Goal: Task Accomplishment & Management: Use online tool/utility

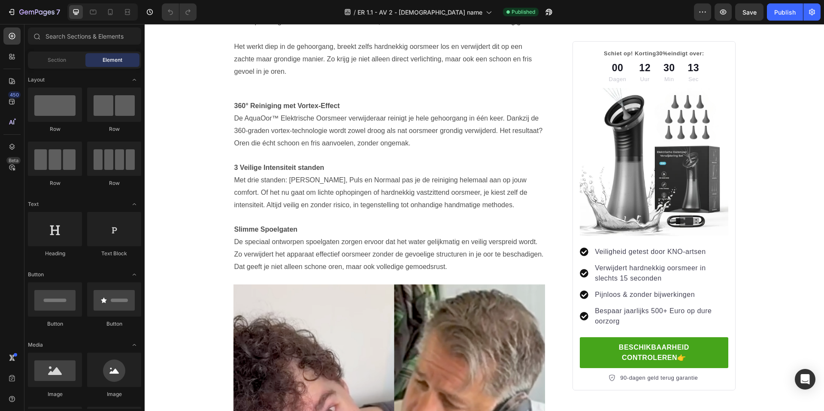
scroll to position [1610, 0]
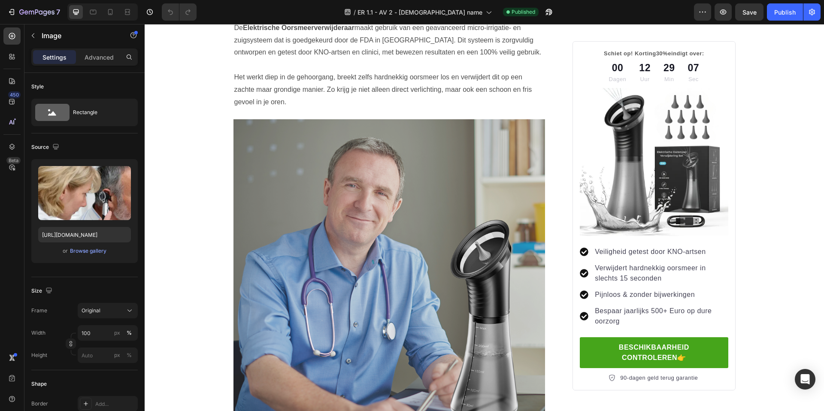
scroll to position [1573, 0]
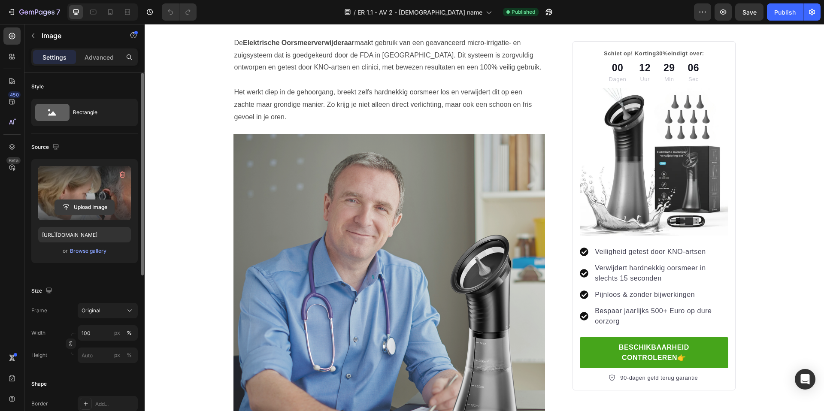
click at [87, 202] on input "file" at bounding box center [84, 207] width 59 height 15
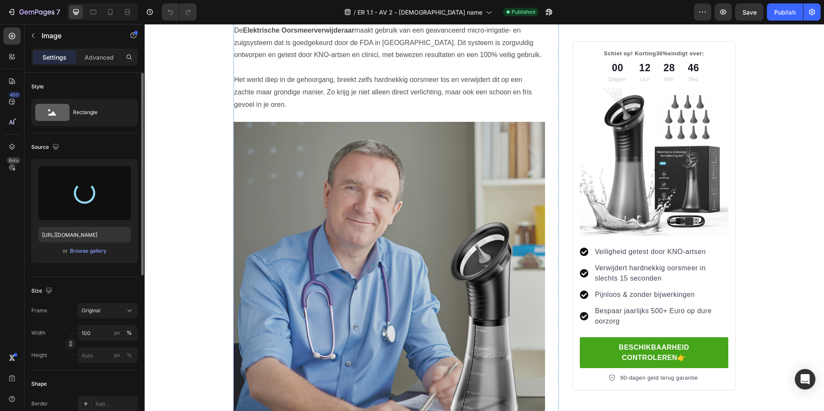
scroll to position [1601, 0]
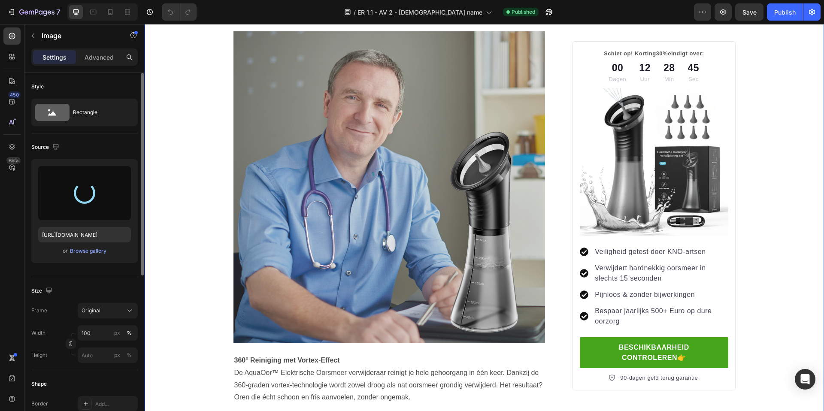
type input "https://cdn.shopify.com/s/files/1/0867/2736/0843/files/gempages_584231188244202…"
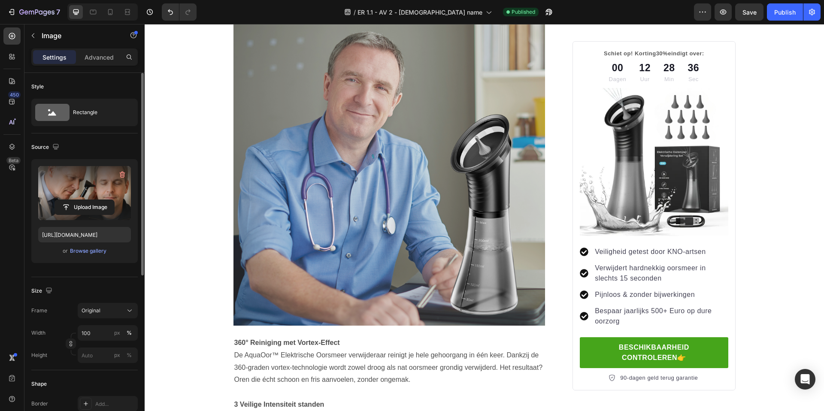
scroll to position [1736, 0]
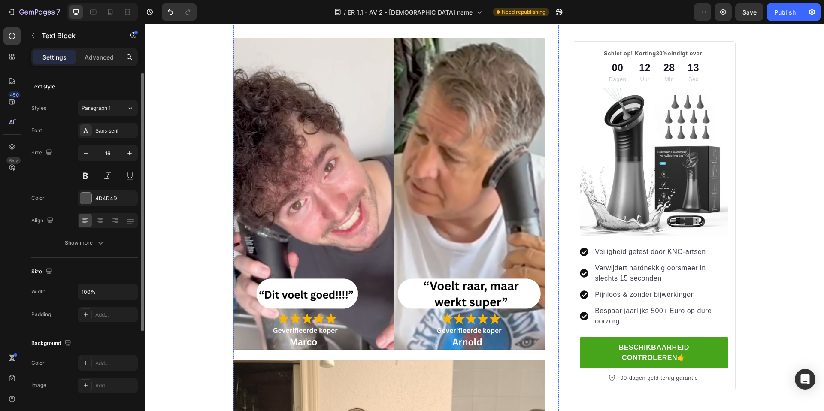
scroll to position [2187, 0]
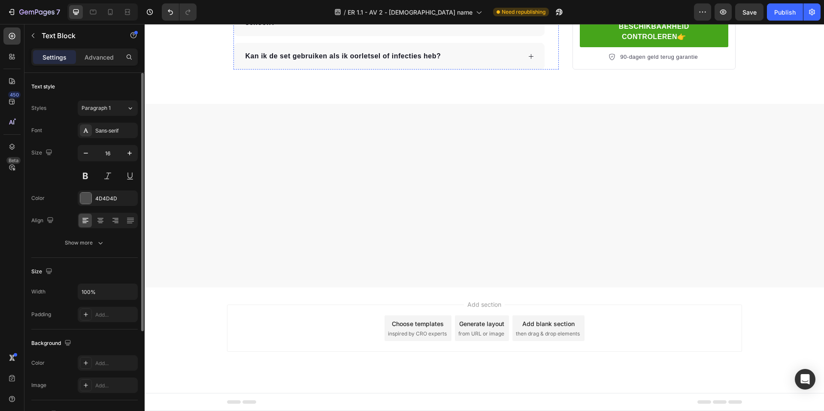
scroll to position [10579, 0]
click at [749, 17] on button "Save" at bounding box center [750, 11] width 28 height 17
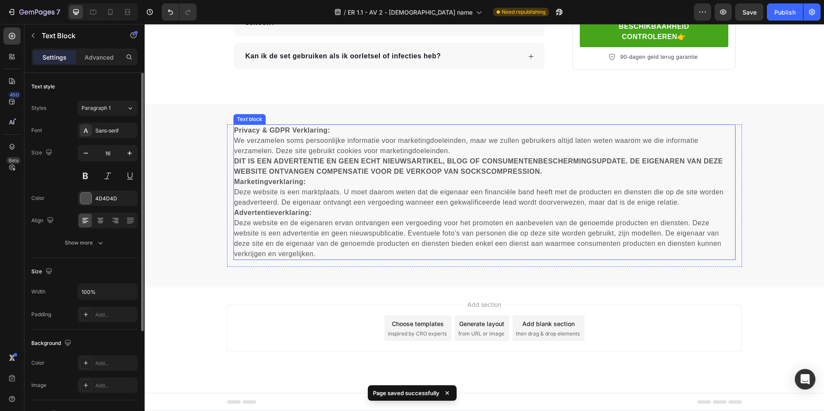
scroll to position [10988, 0]
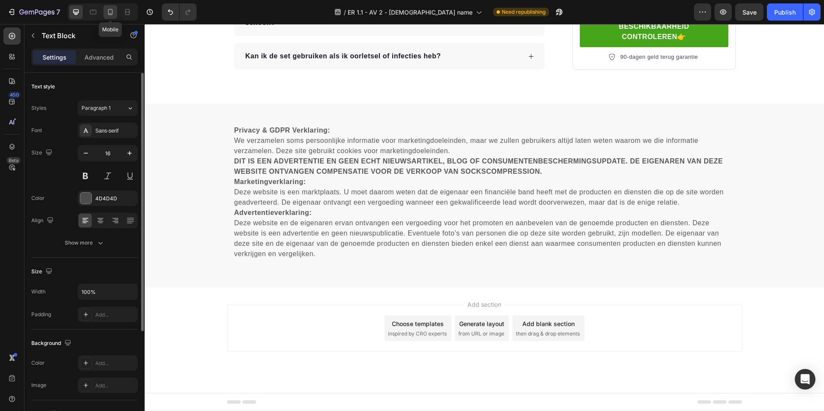
click at [104, 14] on div at bounding box center [110, 12] width 14 height 14
type input "14"
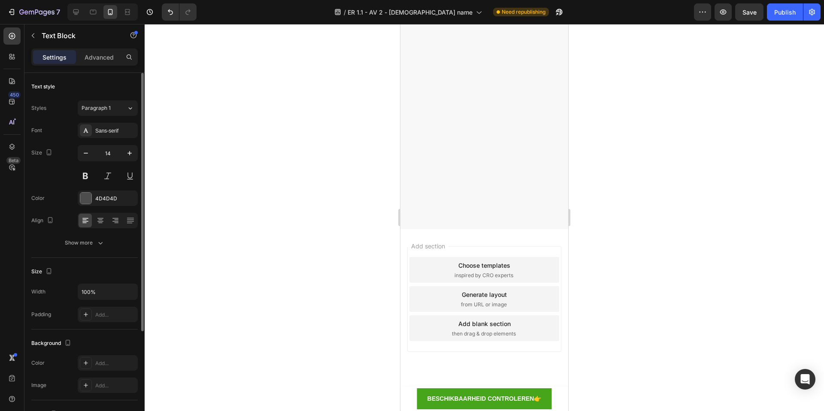
scroll to position [9265, 0]
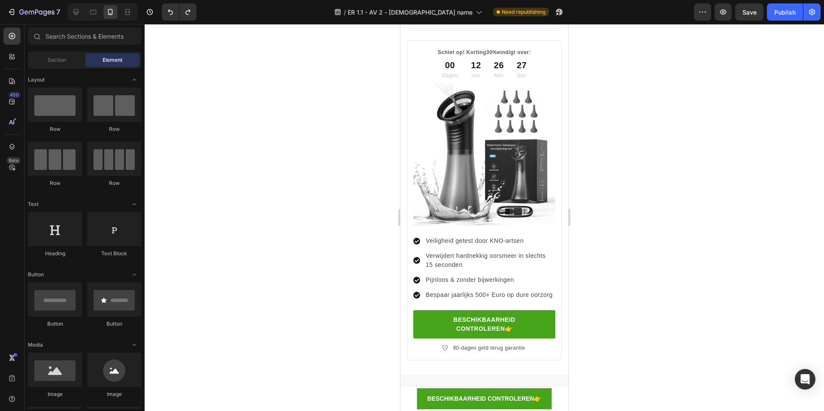
scroll to position [9314, 0]
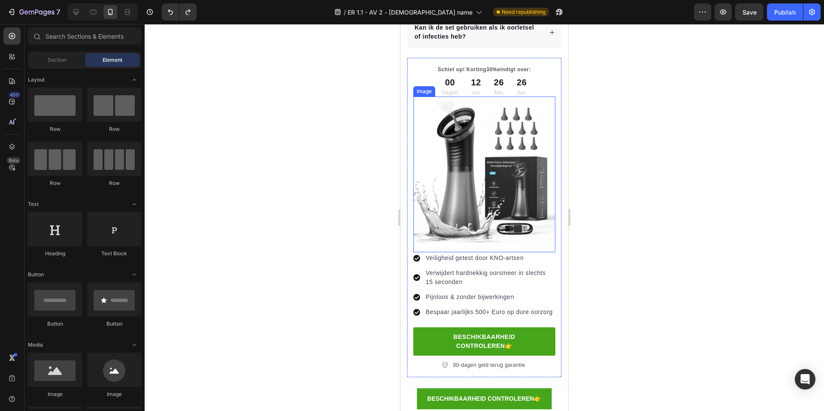
click at [446, 184] on img at bounding box center [485, 172] width 142 height 142
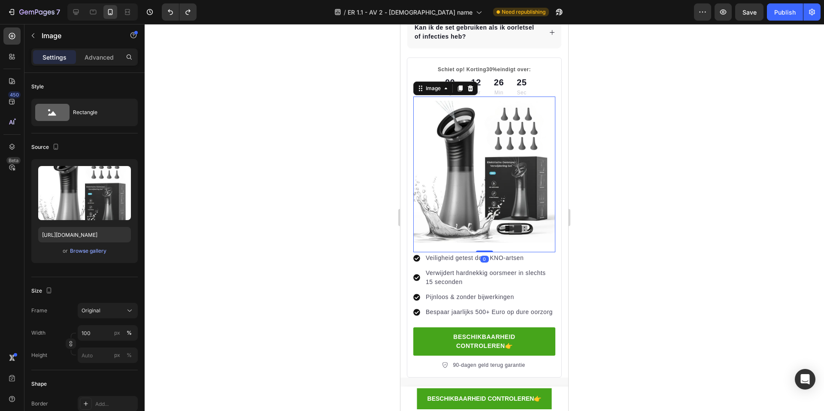
click at [417, 91] on div "00 Dagen 12 Uur 26 Min 25 Sec" at bounding box center [485, 86] width 142 height 21
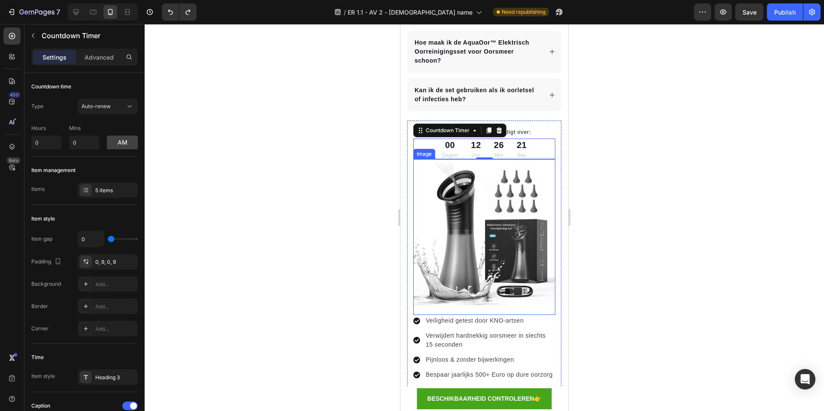
scroll to position [9340, 0]
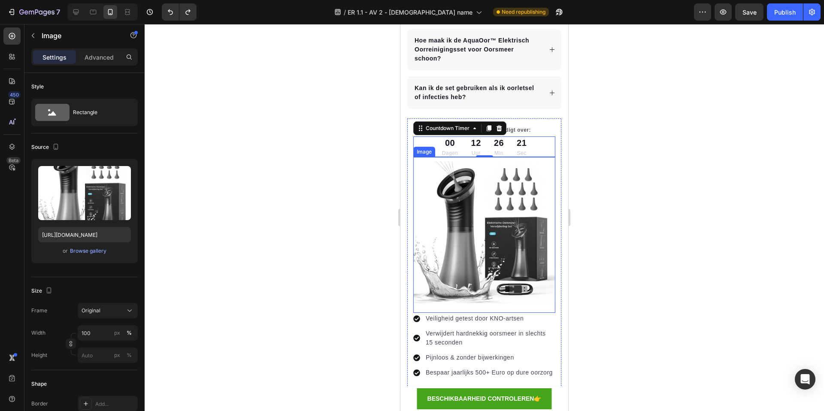
click at [439, 186] on img at bounding box center [485, 232] width 142 height 142
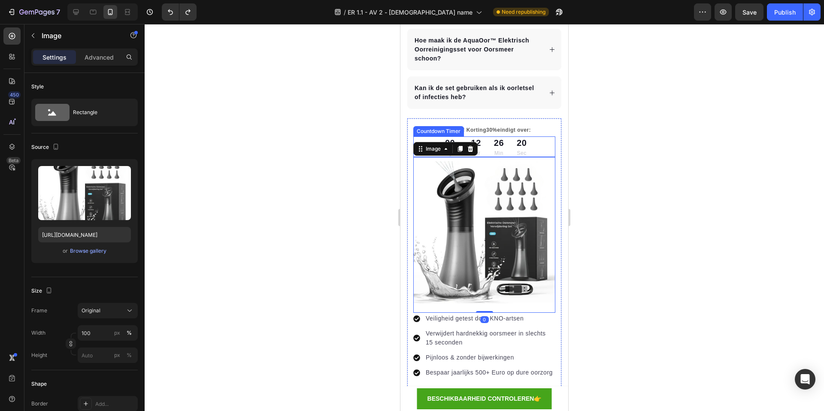
click at [511, 137] on div "00 Dagen 12 Uur 26 Min 20 Sec" at bounding box center [484, 147] width 93 height 21
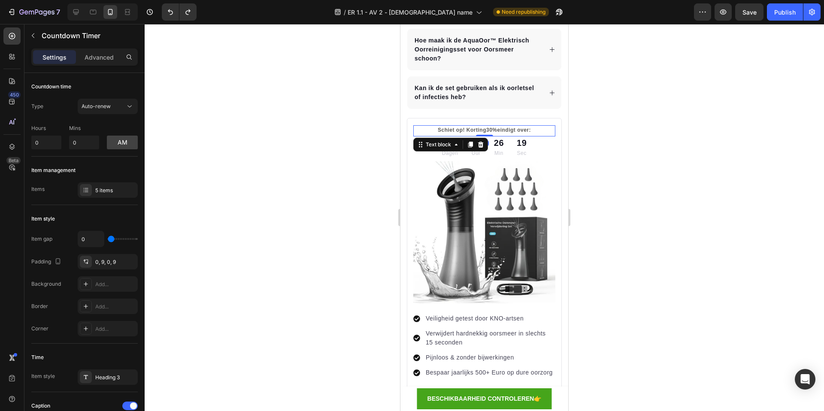
click at [543, 126] on p "Schiet op! Korting 30% eindigt over:" at bounding box center [484, 130] width 140 height 8
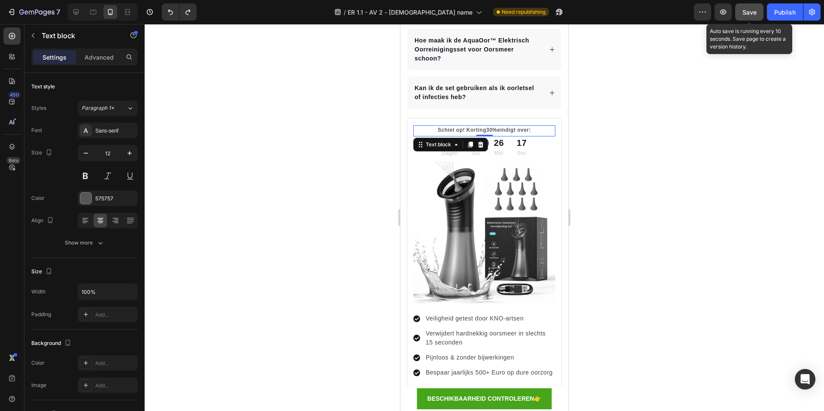
click at [749, 12] on span "Save" at bounding box center [750, 12] width 14 height 7
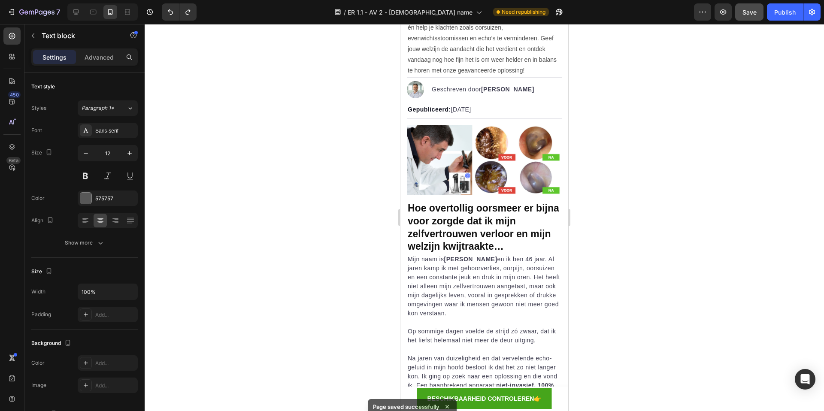
scroll to position [0, 0]
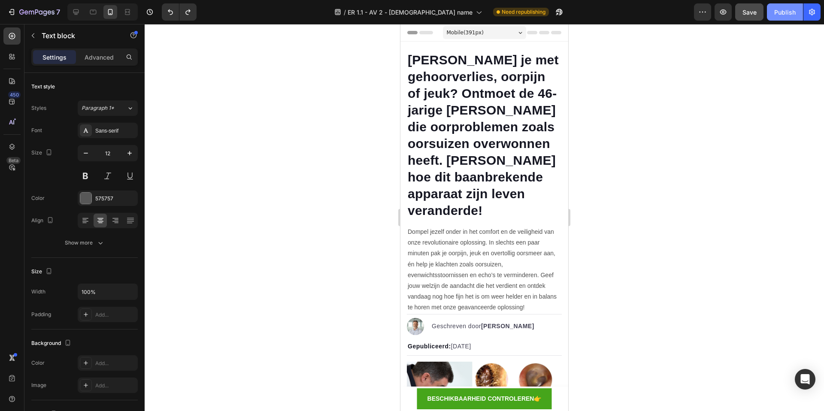
click at [786, 14] on div "Publish" at bounding box center [785, 12] width 21 height 9
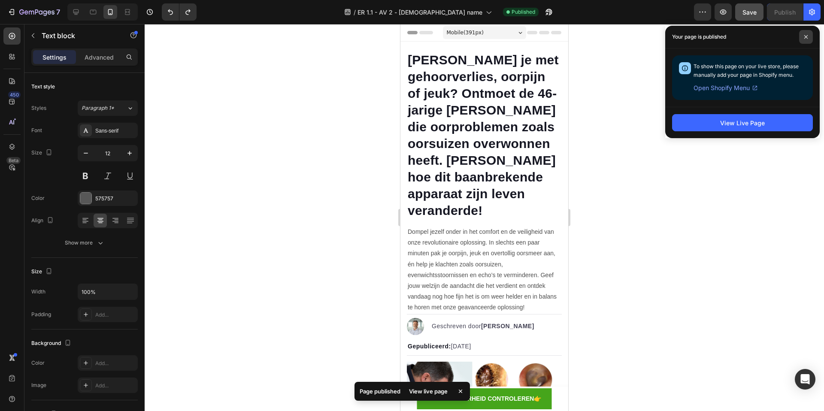
click at [805, 37] on icon at bounding box center [806, 36] width 3 height 3
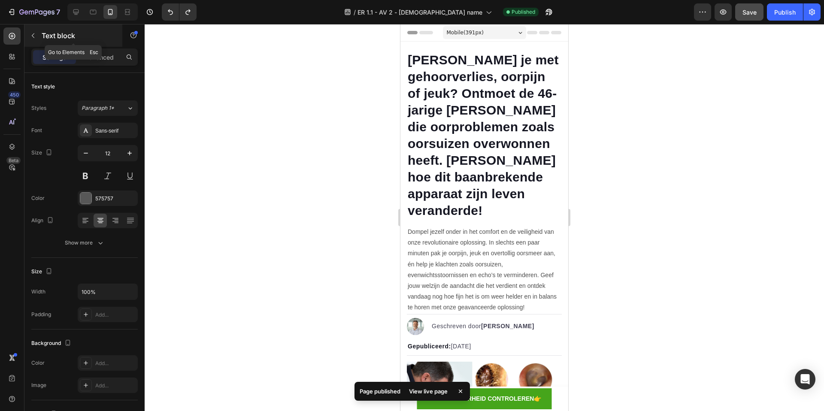
click at [35, 34] on icon "button" at bounding box center [33, 35] width 7 height 7
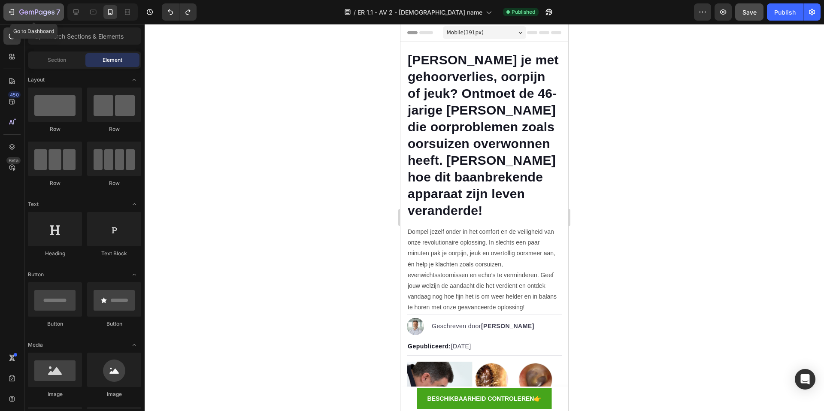
click at [31, 12] on icon "button" at bounding box center [36, 12] width 35 height 7
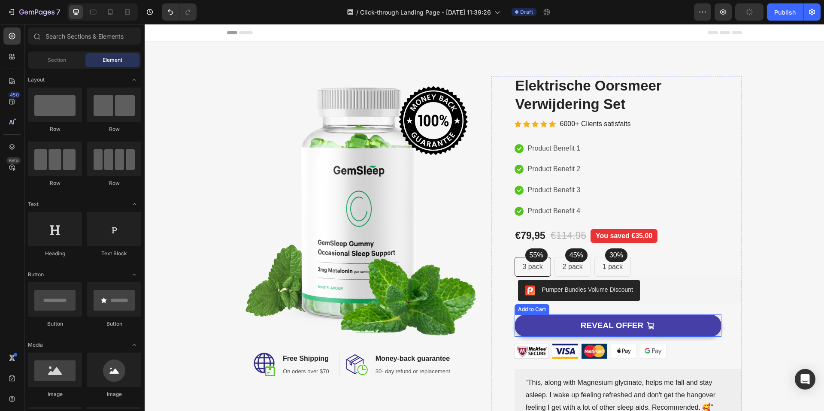
click at [550, 332] on button "REVEAL OFFER" at bounding box center [618, 326] width 207 height 23
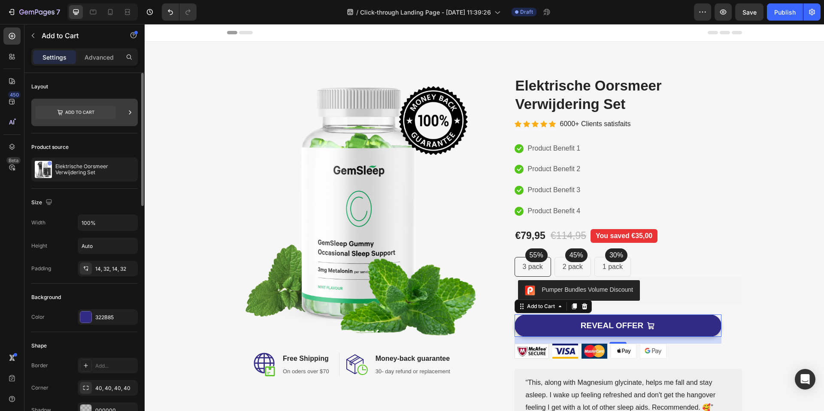
click at [103, 110] on icon at bounding box center [75, 112] width 81 height 13
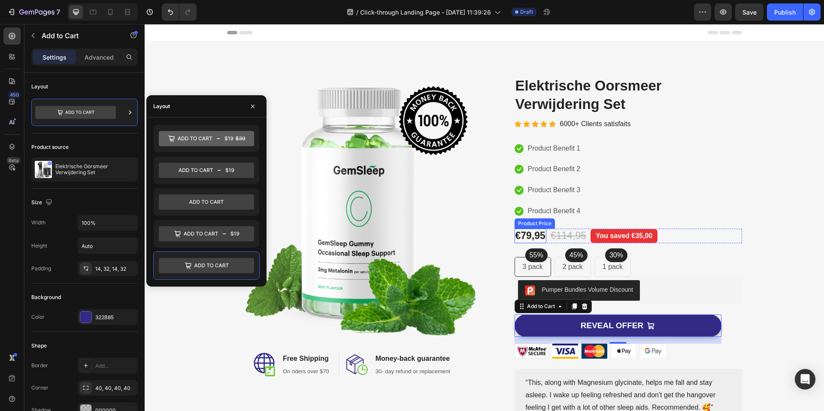
click at [540, 236] on div "€79,95" at bounding box center [531, 236] width 32 height 15
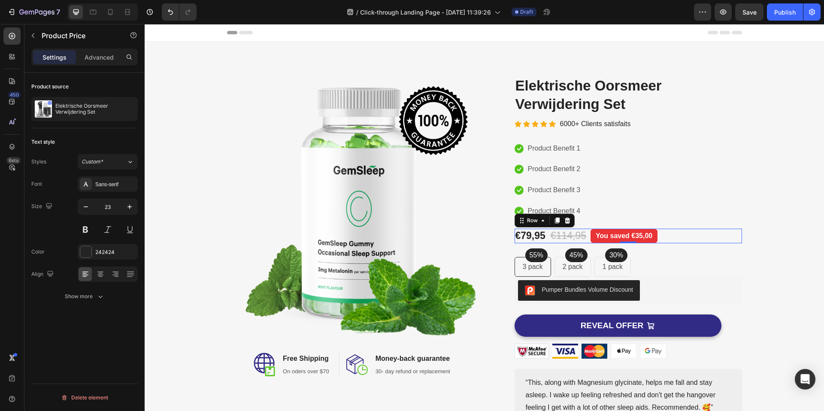
click at [697, 236] on div "€79,95 Product Price Product Price €114,95 Compare Price Compare Price You save…" at bounding box center [629, 236] width 228 height 15
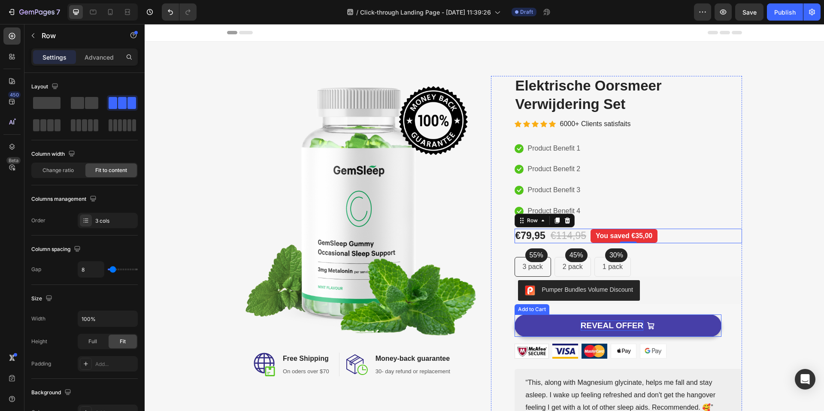
click at [630, 328] on div "REVEAL OFFER" at bounding box center [612, 326] width 63 height 11
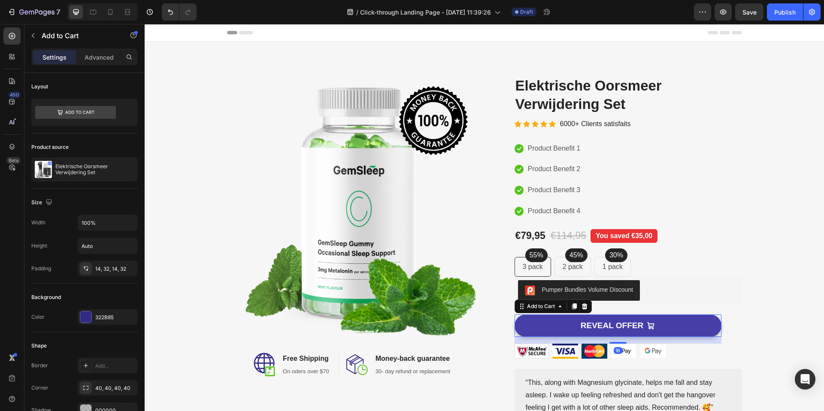
click at [531, 327] on button "REVEAL OFFER" at bounding box center [618, 326] width 207 height 23
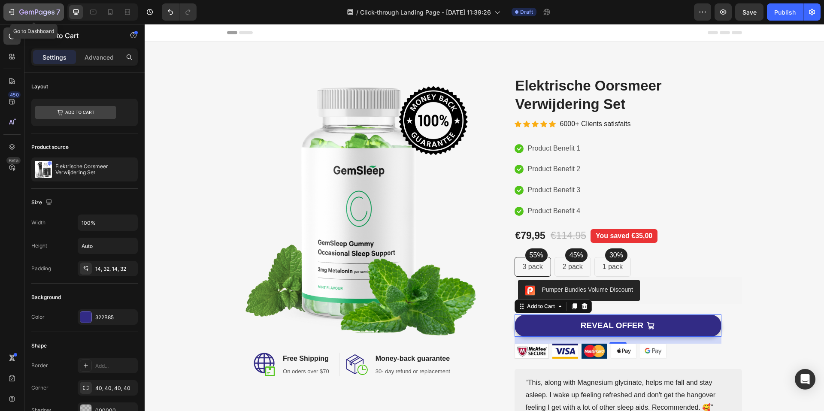
click at [14, 8] on icon "button" at bounding box center [11, 12] width 9 height 9
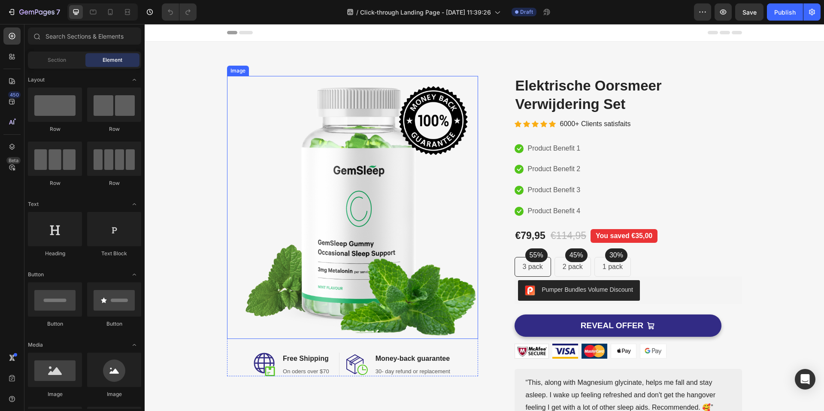
click at [345, 241] on img at bounding box center [352, 207] width 251 height 263
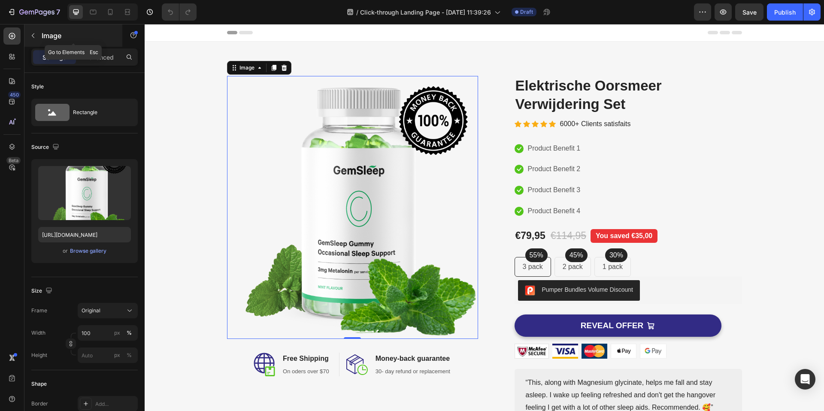
click at [34, 40] on button "button" at bounding box center [33, 36] width 14 height 14
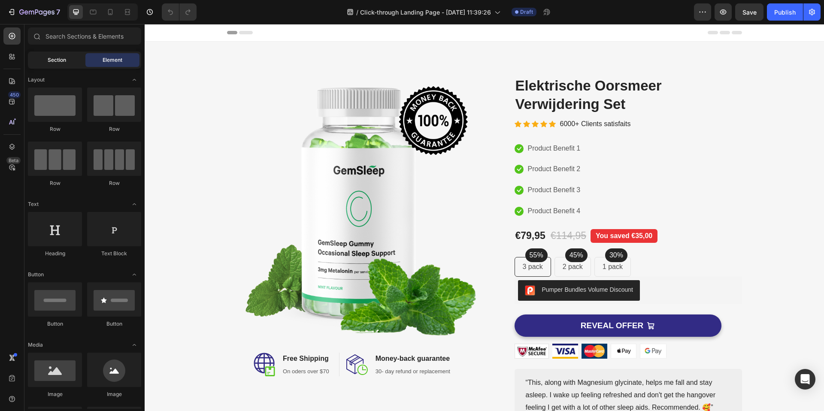
click at [60, 61] on span "Section" at bounding box center [57, 60] width 18 height 8
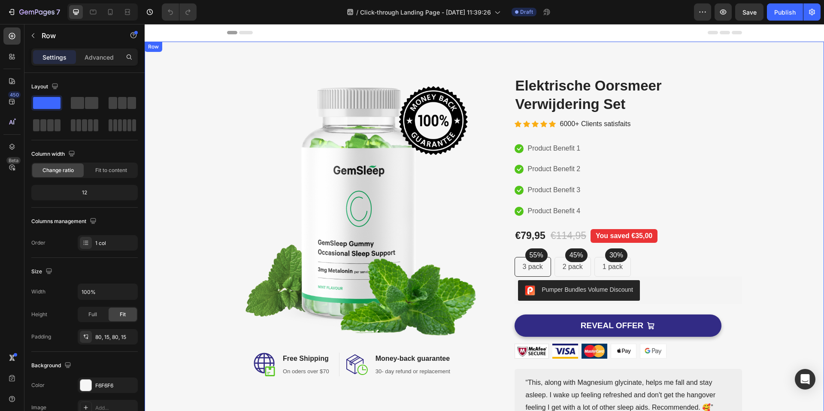
click at [304, 51] on div "Image Image Free Shipping Heading On oders over $70 Text block Row Image Money-…" at bounding box center [485, 259] width 680 height 434
click at [106, 58] on p "Advanced" at bounding box center [99, 57] width 29 height 9
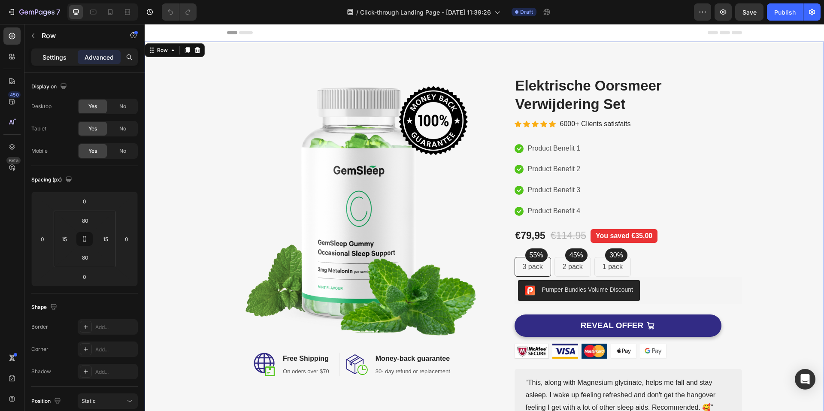
click at [61, 61] on div "Settings" at bounding box center [54, 57] width 43 height 14
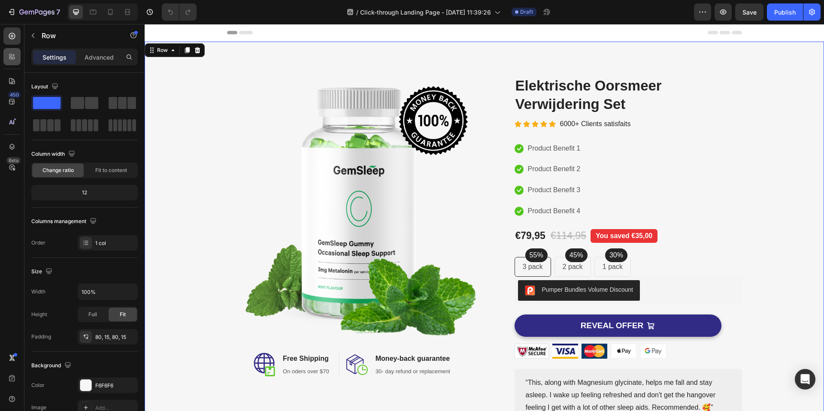
click at [9, 64] on div at bounding box center [11, 56] width 17 height 17
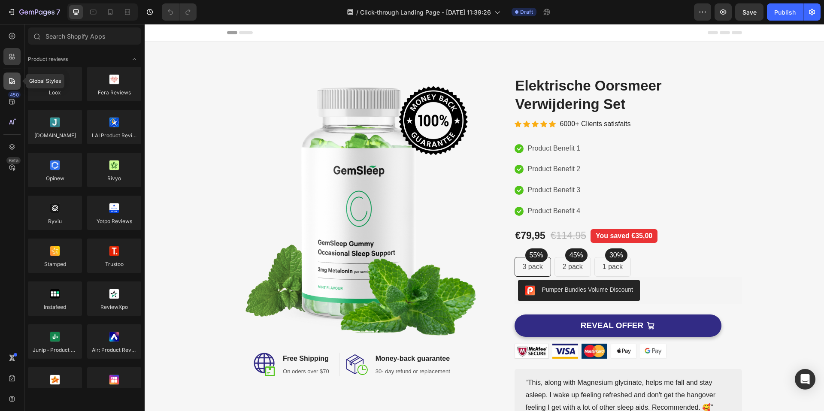
click at [8, 83] on icon at bounding box center [12, 81] width 9 height 9
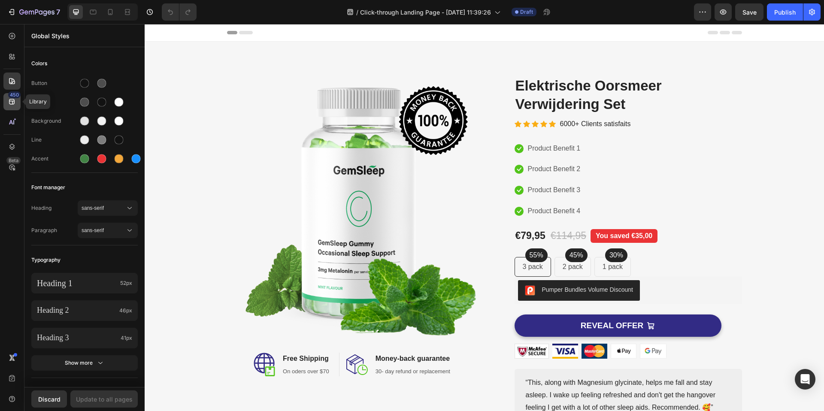
click at [12, 101] on icon at bounding box center [12, 102] width 6 height 6
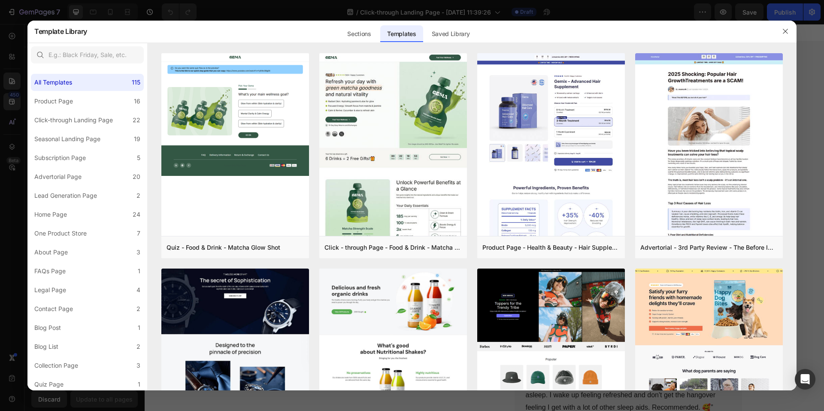
click at [12, 123] on div at bounding box center [412, 205] width 824 height 411
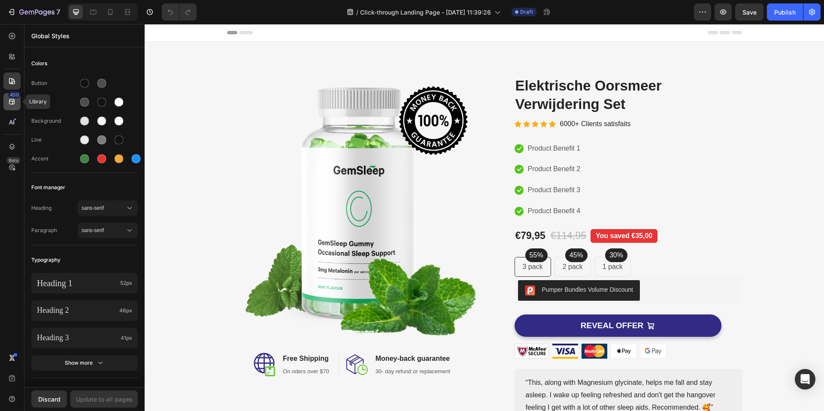
click at [9, 96] on div "450" at bounding box center [14, 94] width 12 height 7
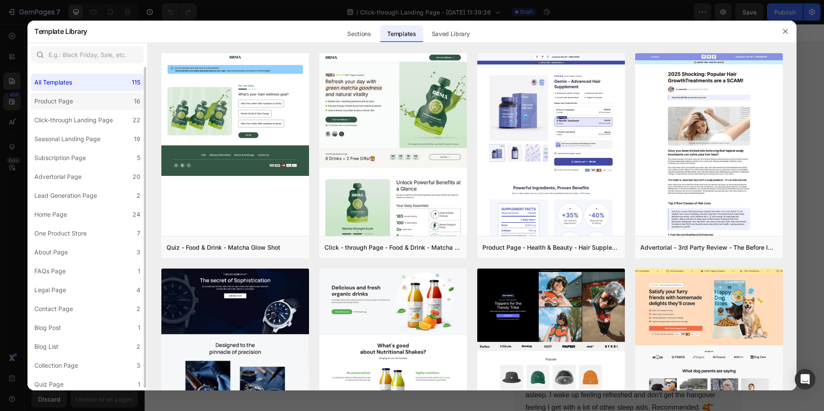
click at [100, 101] on label "Product Page 16" at bounding box center [87, 101] width 113 height 17
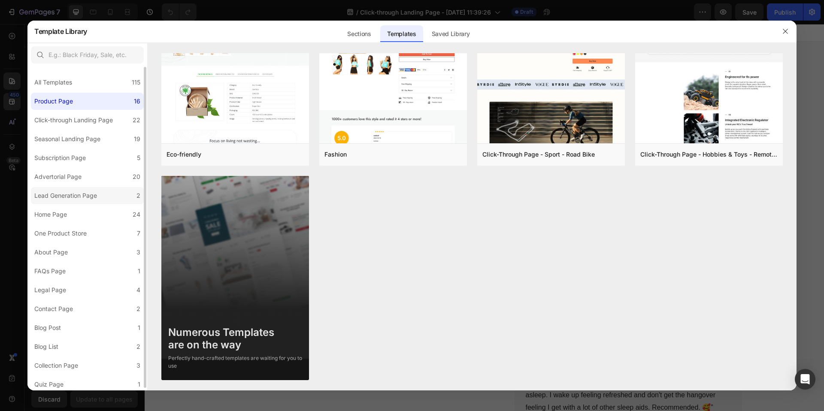
scroll to position [3, 0]
click at [68, 225] on label "One Product Store 7" at bounding box center [87, 230] width 113 height 17
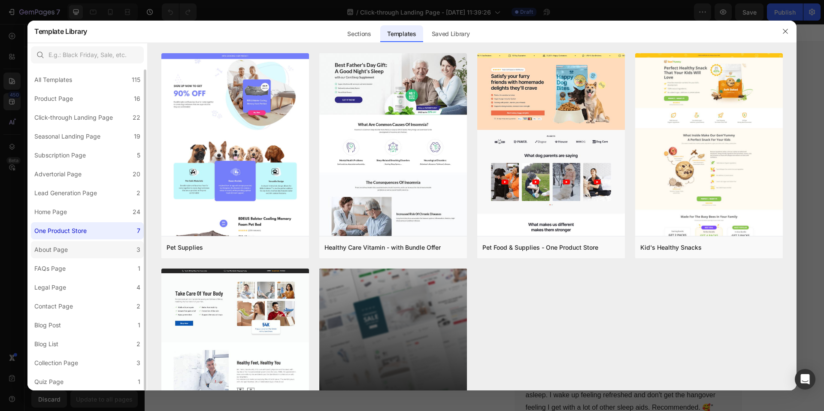
click at [76, 247] on label "About Page 3" at bounding box center [87, 249] width 113 height 17
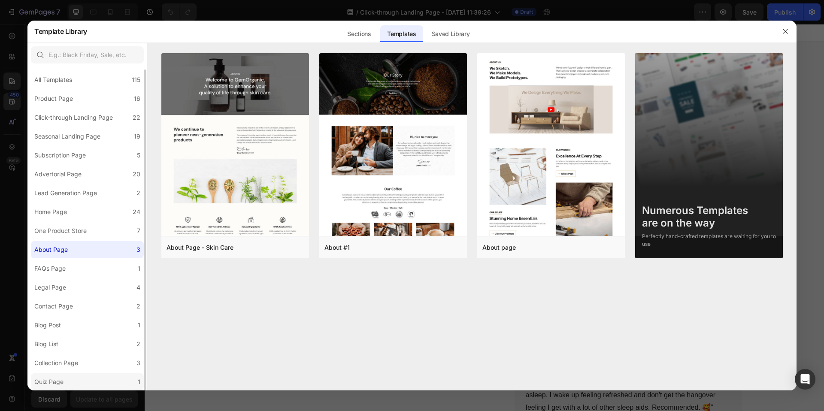
click at [74, 383] on label "Quiz Page 1" at bounding box center [87, 382] width 113 height 17
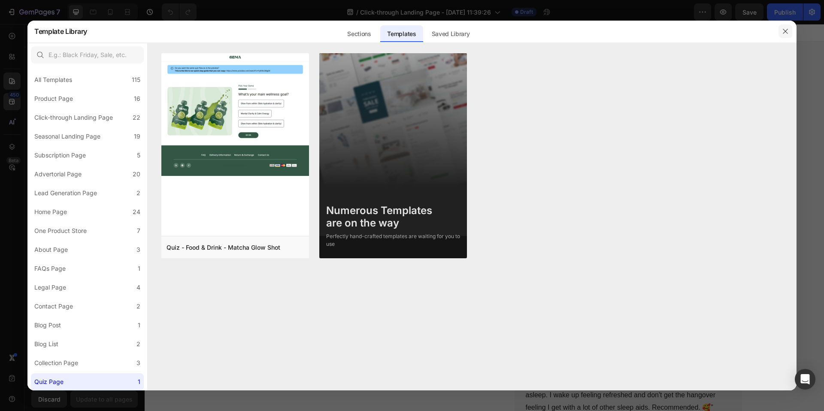
click at [787, 36] on button "button" at bounding box center [786, 31] width 14 height 14
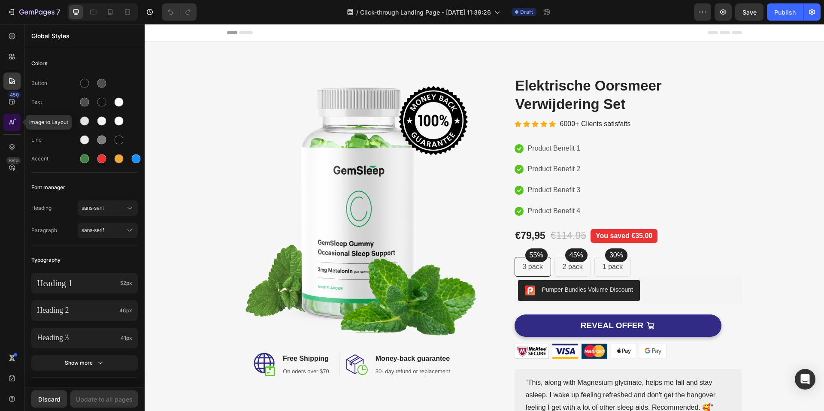
click at [10, 121] on icon at bounding box center [12, 122] width 9 height 9
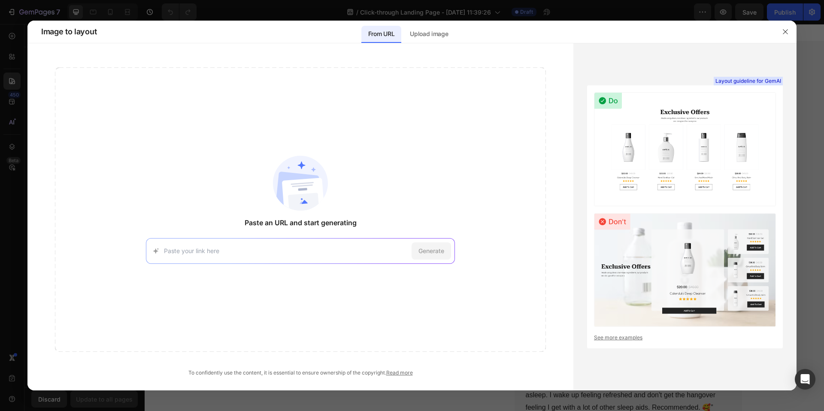
click at [787, 40] on div at bounding box center [786, 32] width 22 height 22
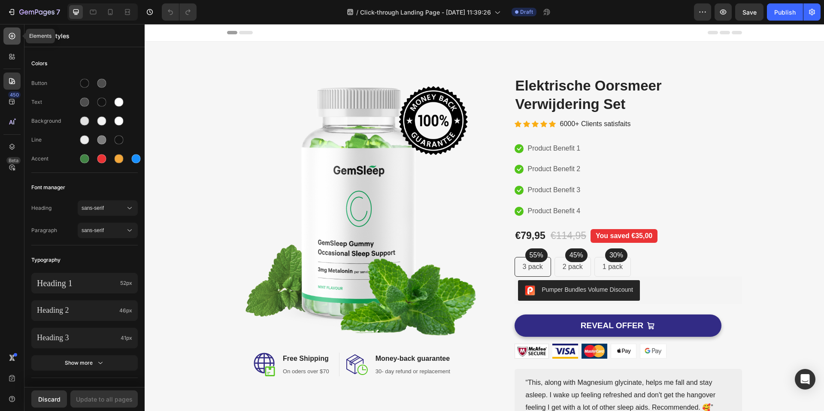
click at [9, 29] on div at bounding box center [11, 35] width 17 height 17
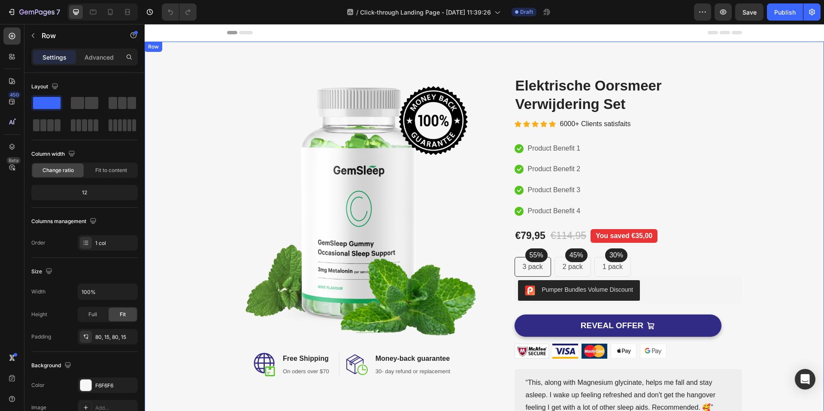
click at [475, 58] on div "Image Image Free Shipping Heading On oders over $70 Text block Row Image Money-…" at bounding box center [485, 259] width 680 height 434
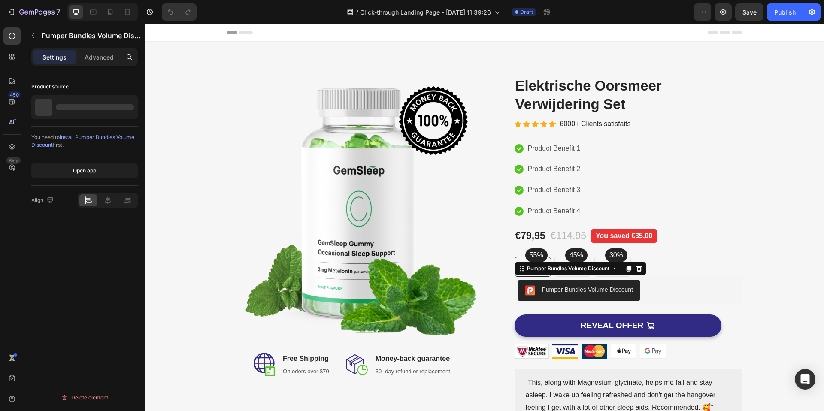
click at [648, 284] on div "Pumper Bundles Volume Discount" at bounding box center [628, 290] width 221 height 21
click at [82, 106] on p "Elektrische Oorsmeer Verwijdering Set" at bounding box center [94, 107] width 79 height 12
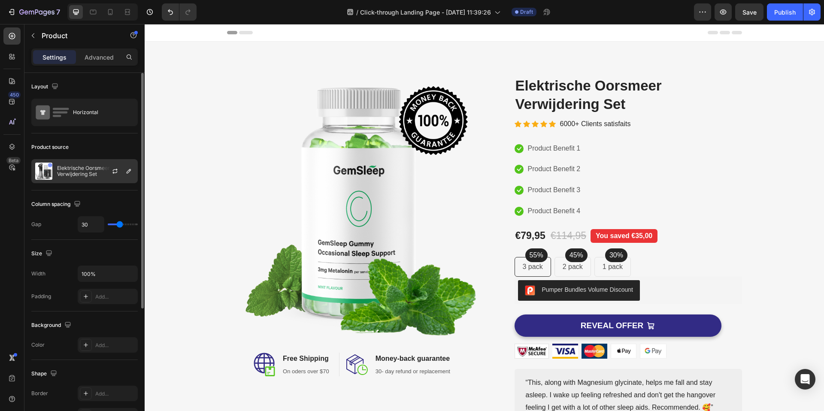
click at [97, 177] on p "Elektrische Oorsmeer Verwijdering Set" at bounding box center [95, 171] width 77 height 12
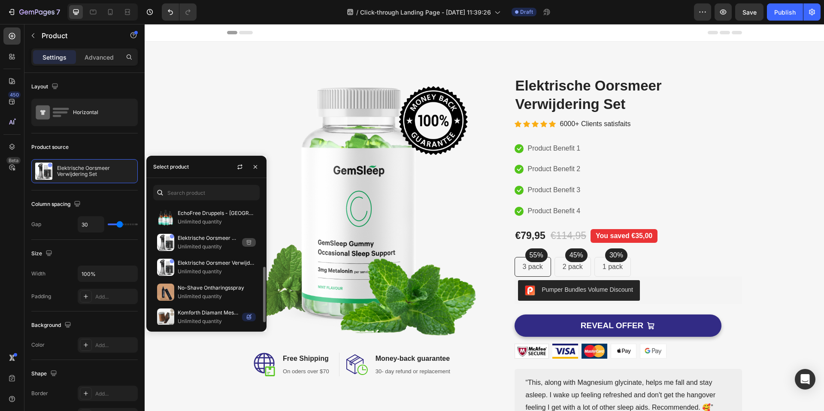
scroll to position [118, 0]
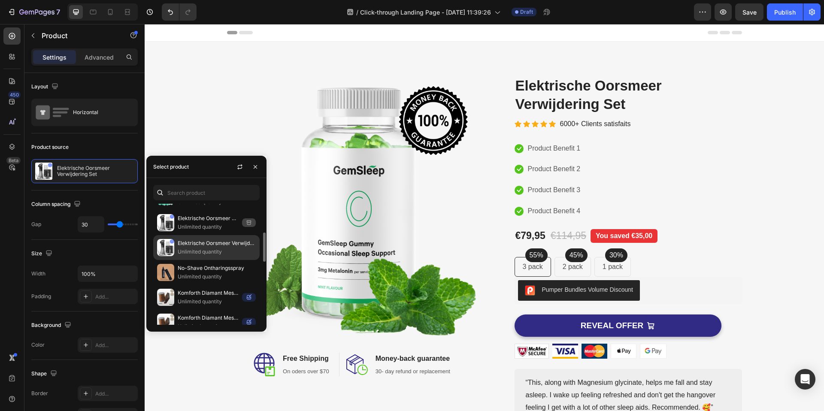
click at [205, 250] on p "Unlimited quantity" at bounding box center [217, 252] width 78 height 9
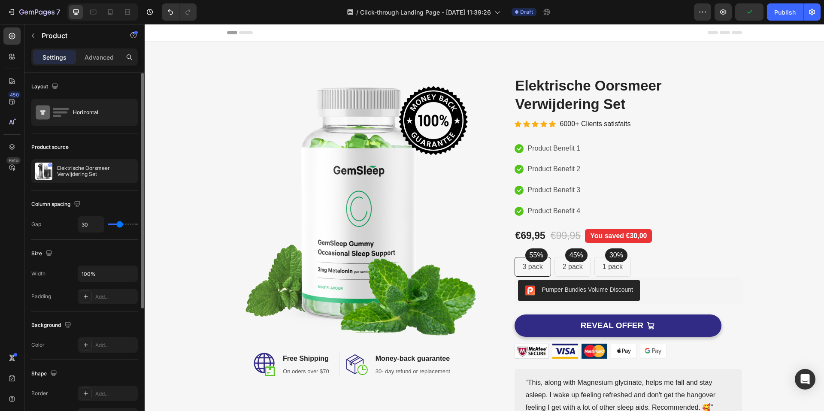
click at [128, 148] on div "Product source" at bounding box center [84, 147] width 106 height 14
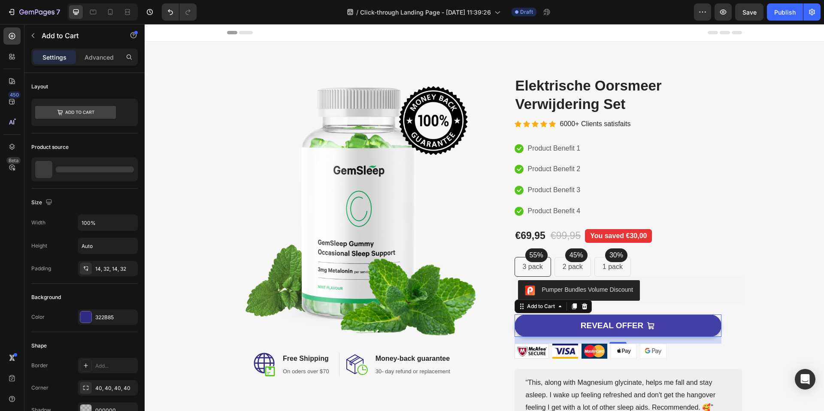
click at [583, 319] on button "REVEAL OFFER" at bounding box center [618, 326] width 207 height 23
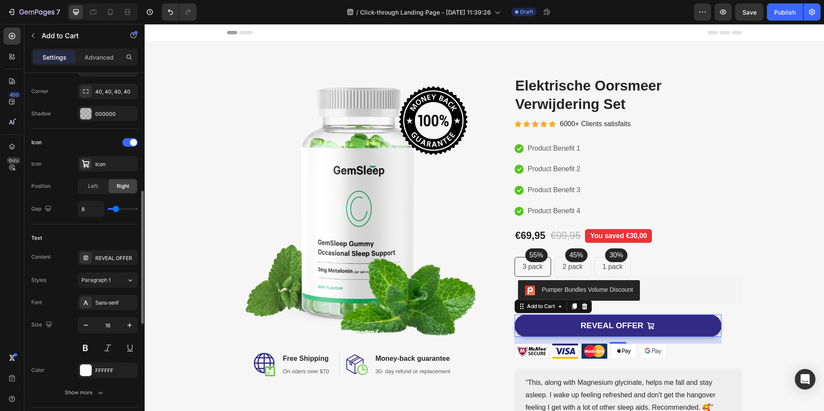
scroll to position [304, 0]
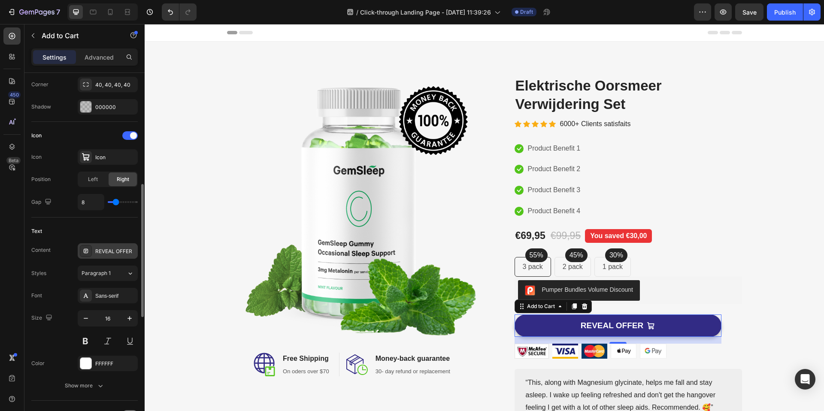
click at [116, 250] on div "REVEAL OFFER" at bounding box center [115, 252] width 40 height 8
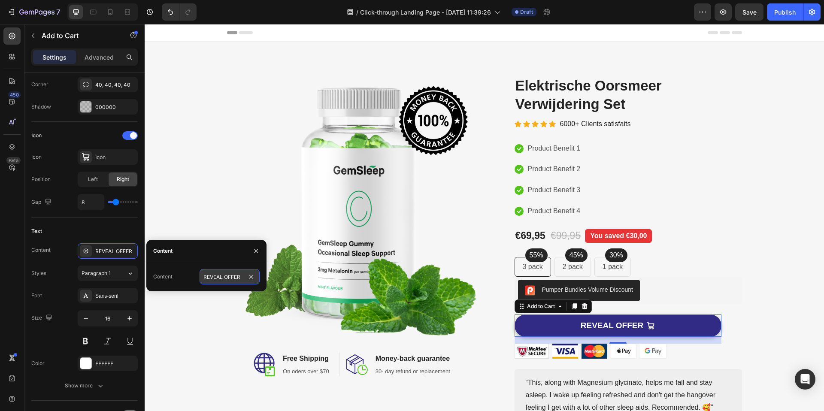
click at [221, 277] on input "REVEAL OFFER" at bounding box center [230, 276] width 60 height 15
type input "BEKIJK AANBOD"
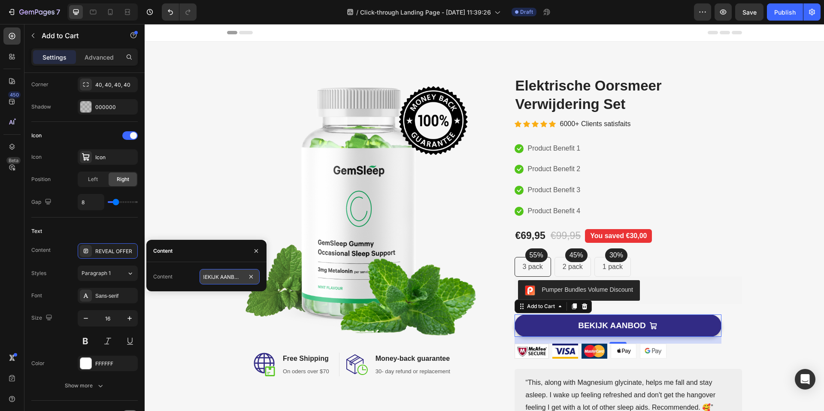
click at [210, 274] on input "BEKIJK AANBOD" at bounding box center [230, 276] width 60 height 15
click at [215, 278] on input "BEKIJK AANBOD" at bounding box center [230, 276] width 60 height 15
click at [469, 369] on div "Image Free Shipping Heading On oders over $70 Text block Row Image Money-back g…" at bounding box center [352, 358] width 251 height 38
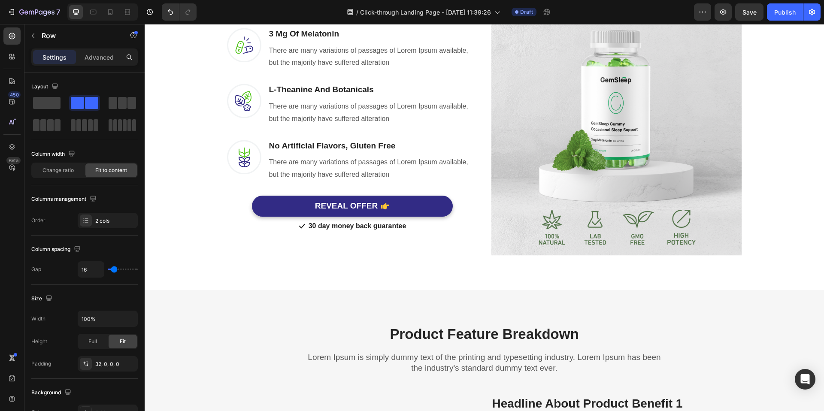
scroll to position [682, 0]
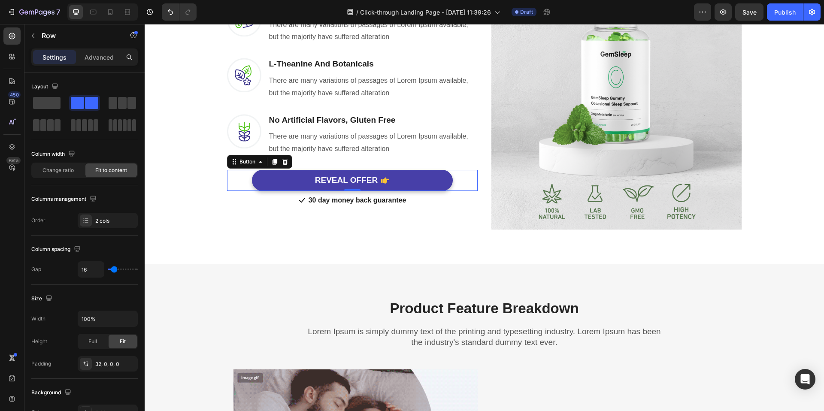
click at [298, 180] on button "REVEAL OFFER" at bounding box center [352, 180] width 201 height 21
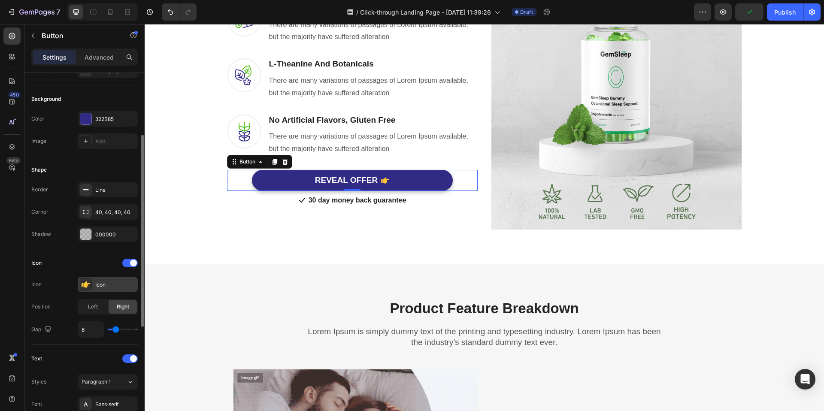
scroll to position [111, 0]
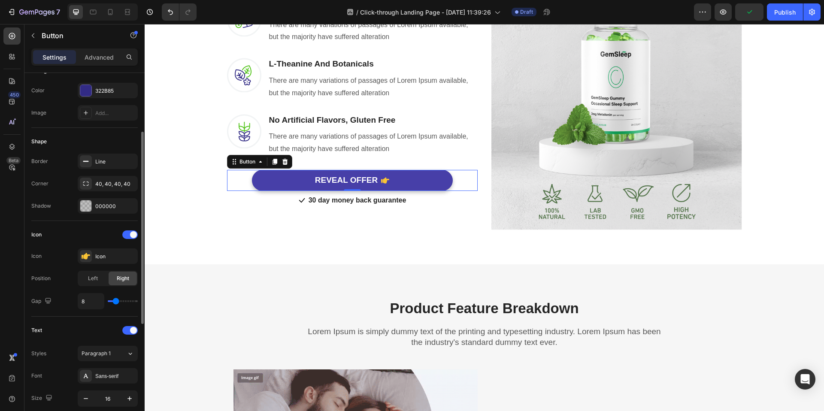
click at [290, 179] on button "REVEAL OFFER" at bounding box center [352, 180] width 201 height 21
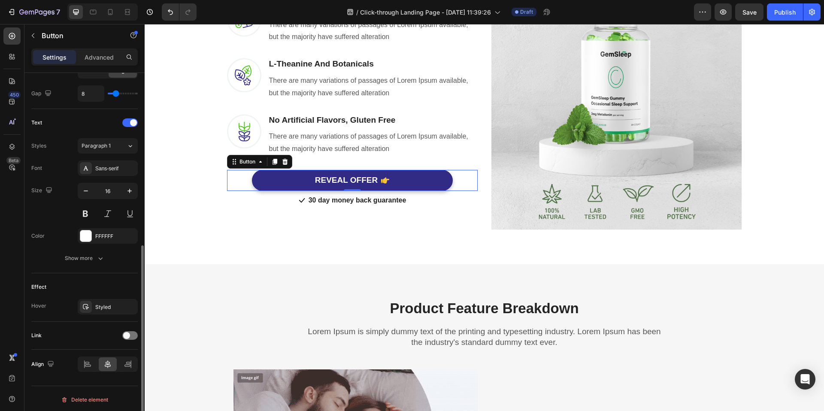
scroll to position [321, 0]
click at [99, 302] on div "Styled" at bounding box center [107, 305] width 25 height 8
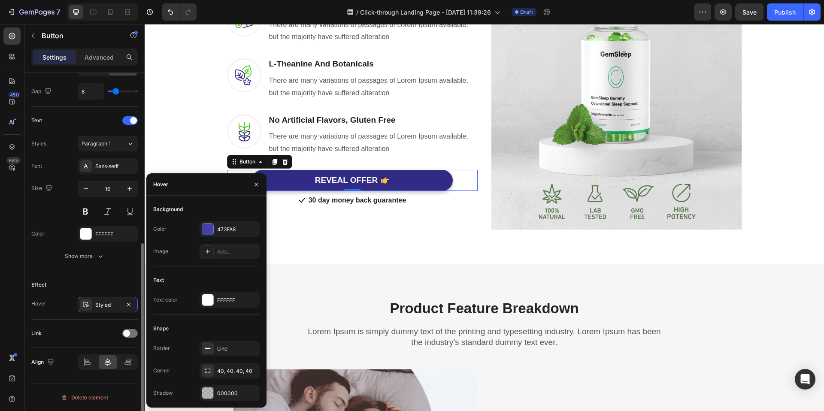
click at [49, 340] on div "Link" at bounding box center [84, 334] width 106 height 14
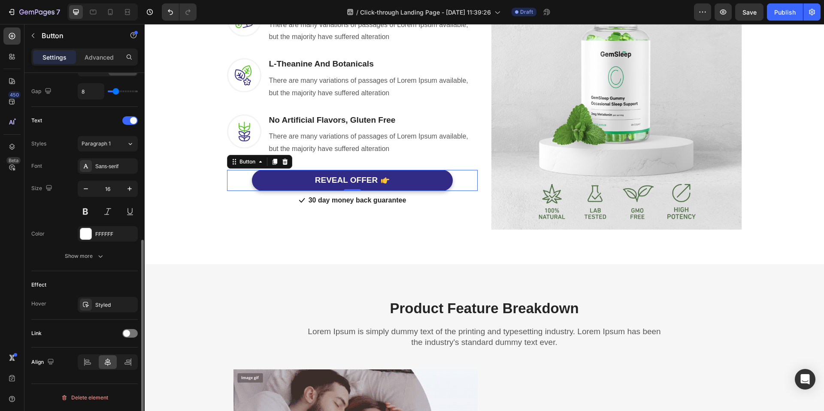
scroll to position [0, 0]
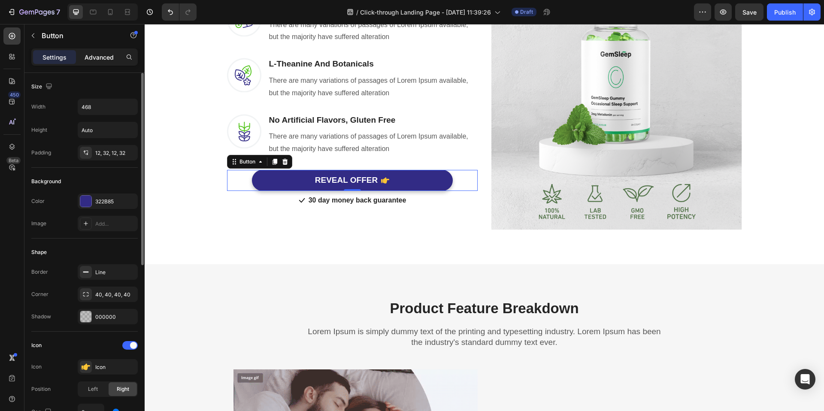
click at [98, 60] on p "Advanced" at bounding box center [99, 57] width 29 height 9
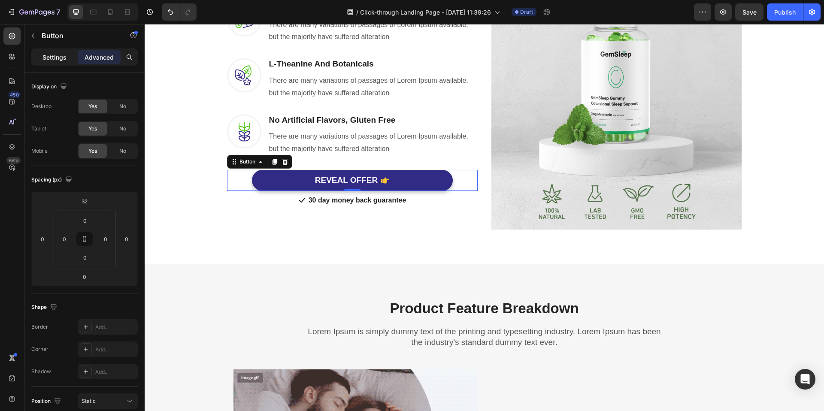
click at [49, 57] on p "Settings" at bounding box center [55, 57] width 24 height 9
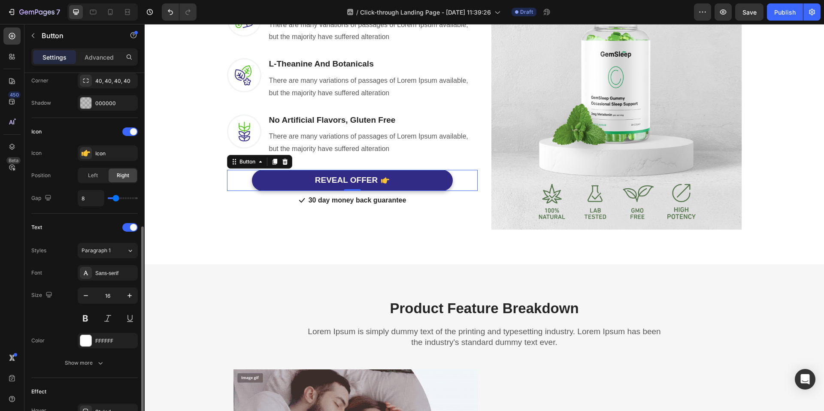
scroll to position [240, 0]
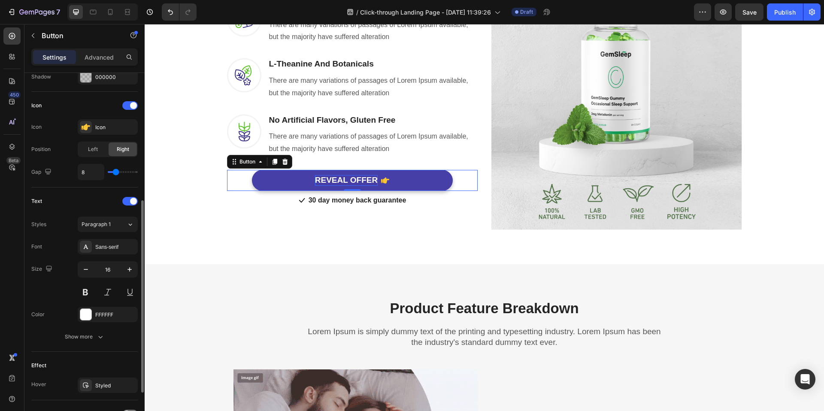
click at [327, 177] on div "REVEAL OFFER" at bounding box center [346, 180] width 63 height 11
click at [333, 180] on p "REVEAL OFFER" at bounding box center [346, 180] width 63 height 11
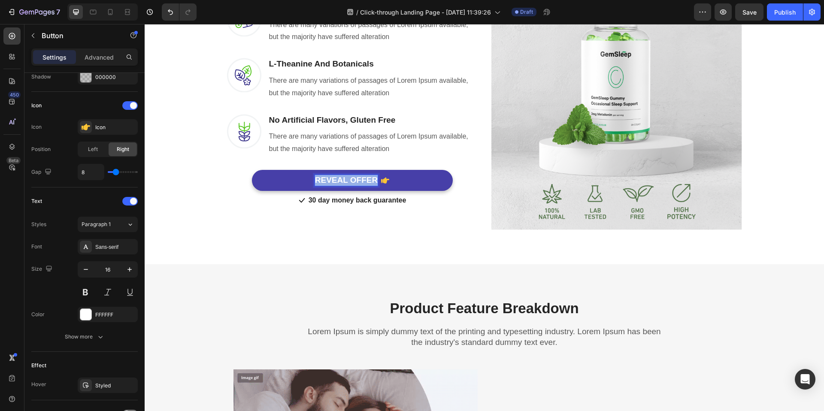
click at [333, 180] on p "REVEAL OFFER" at bounding box center [346, 180] width 63 height 11
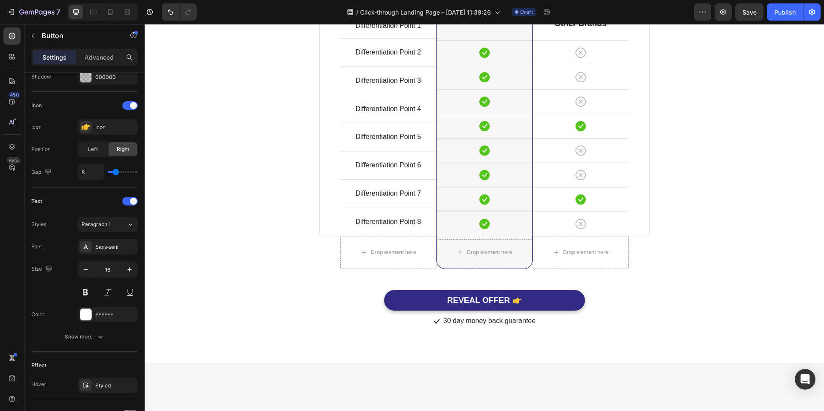
scroll to position [2684, 0]
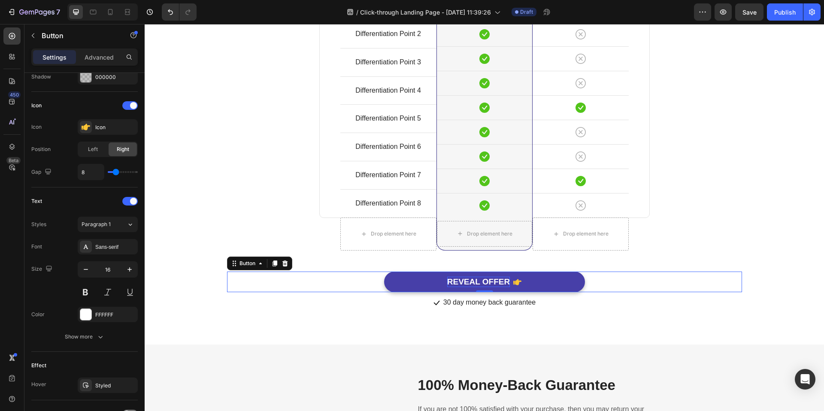
click at [472, 288] on div "REVEAL OFFER" at bounding box center [478, 282] width 63 height 11
click at [472, 288] on p "REVEAL OFFER" at bounding box center [478, 282] width 63 height 11
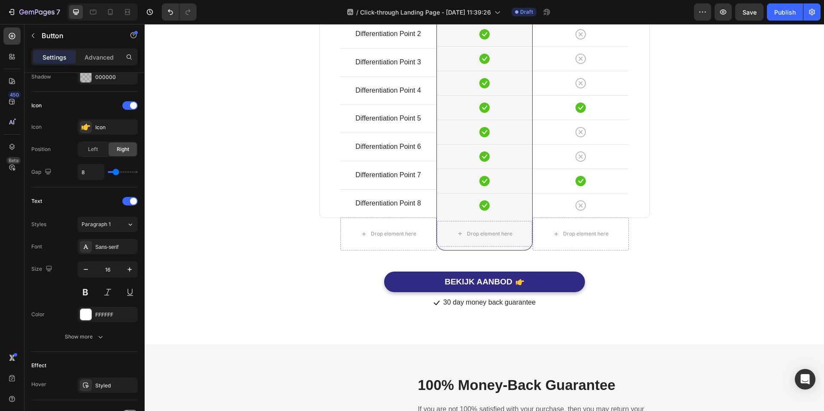
click at [311, 293] on div "BEKIJK AANBOD Button 0" at bounding box center [484, 282] width 515 height 21
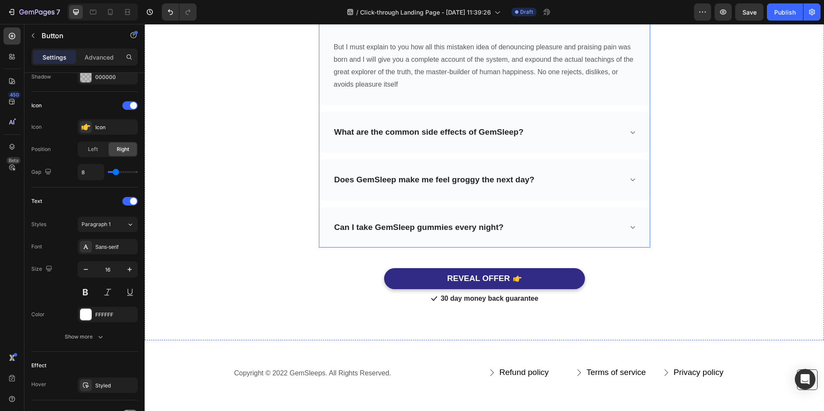
scroll to position [3342, 0]
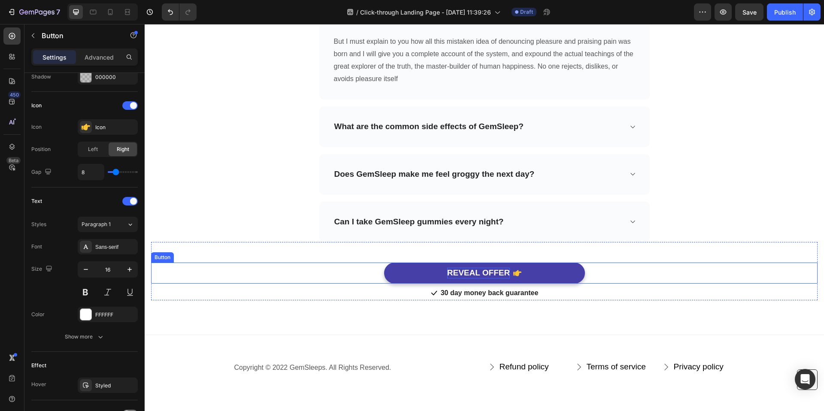
click at [481, 276] on div "REVEAL OFFER" at bounding box center [478, 273] width 63 height 11
click at [477, 273] on div "REVEAL OFFER" at bounding box center [478, 273] width 63 height 11
click at [477, 273] on p "REVEAL OFFER" at bounding box center [478, 273] width 63 height 11
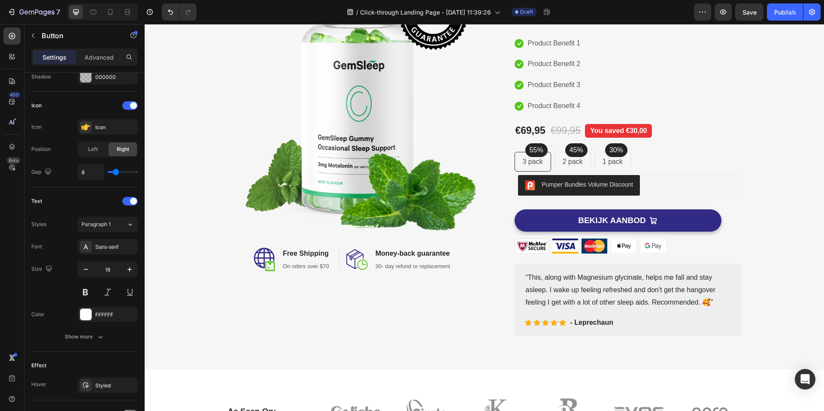
scroll to position [0, 0]
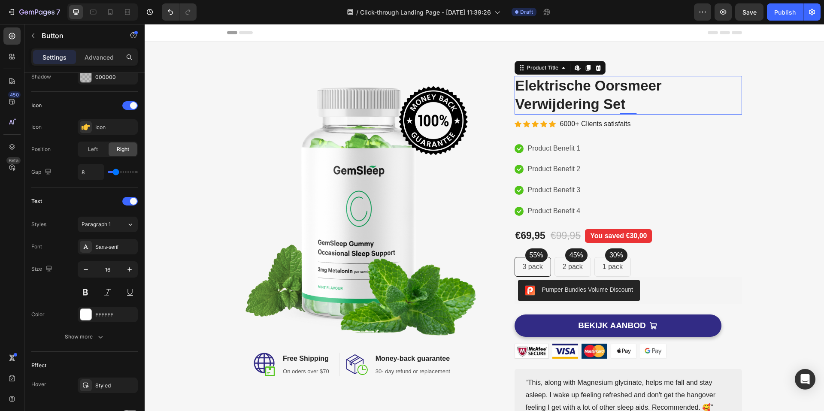
click at [551, 98] on h2 "Elektrische Oorsmeer Verwijdering Set" at bounding box center [629, 95] width 228 height 39
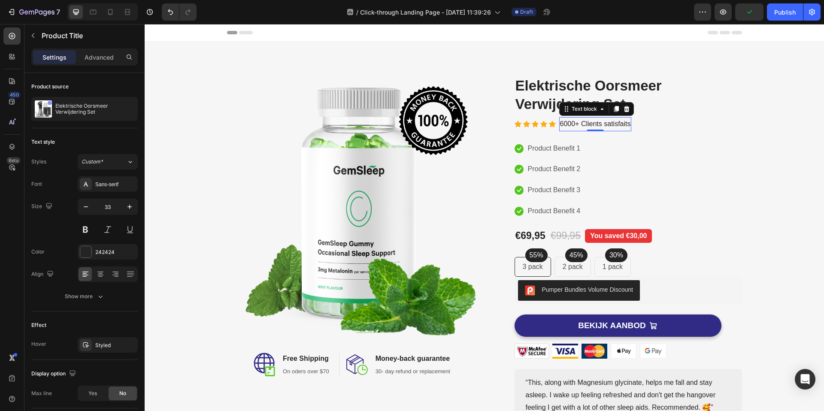
click at [573, 121] on p "6000+ Clients satisfaits" at bounding box center [595, 124] width 71 height 12
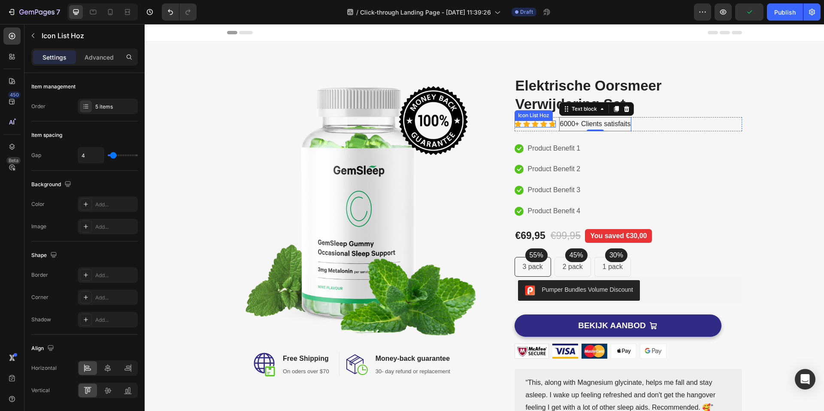
click at [540, 127] on div "Icon Icon Icon Icon Icon Icon List Hoz" at bounding box center [535, 124] width 41 height 7
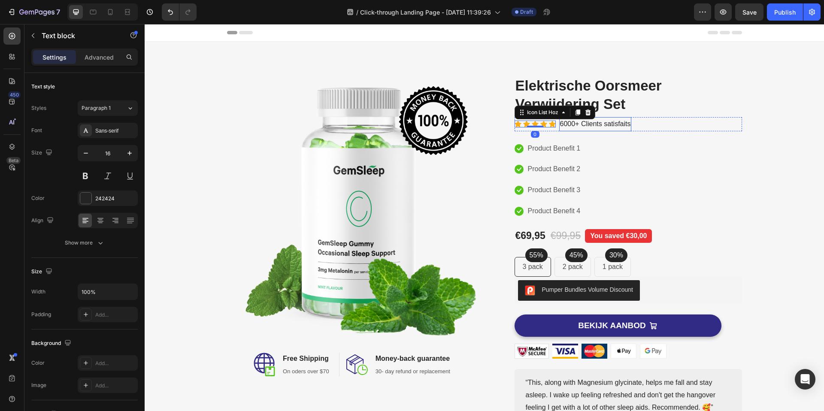
click at [566, 121] on p "6000+ Clients satisfaits" at bounding box center [595, 124] width 71 height 12
click at [542, 150] on p "Product Benefit 1" at bounding box center [554, 149] width 53 height 12
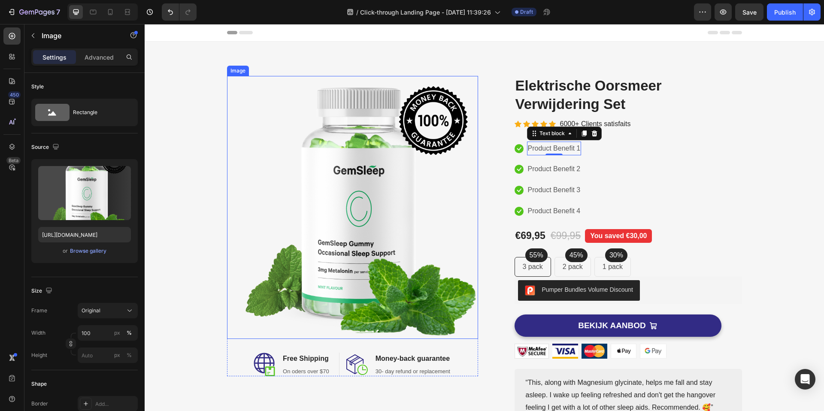
click at [371, 240] on img at bounding box center [352, 207] width 251 height 263
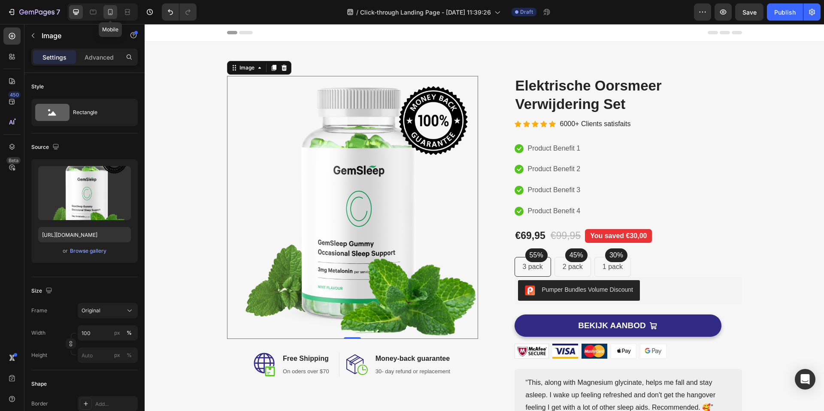
click at [109, 12] on icon at bounding box center [110, 12] width 9 height 9
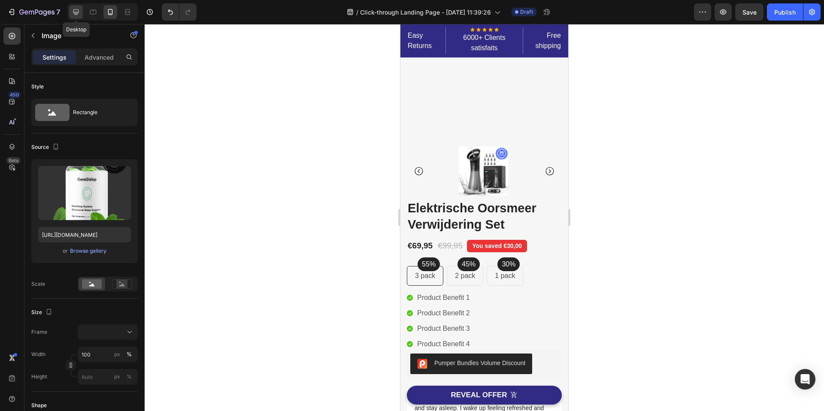
click at [78, 13] on icon at bounding box center [76, 12] width 9 height 9
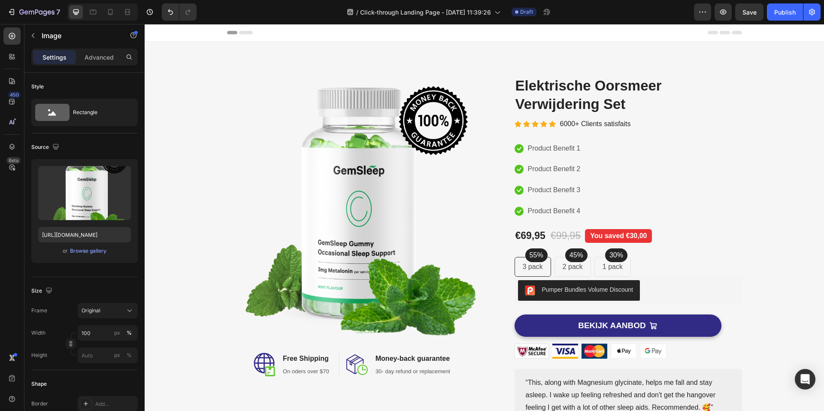
scroll to position [22, 0]
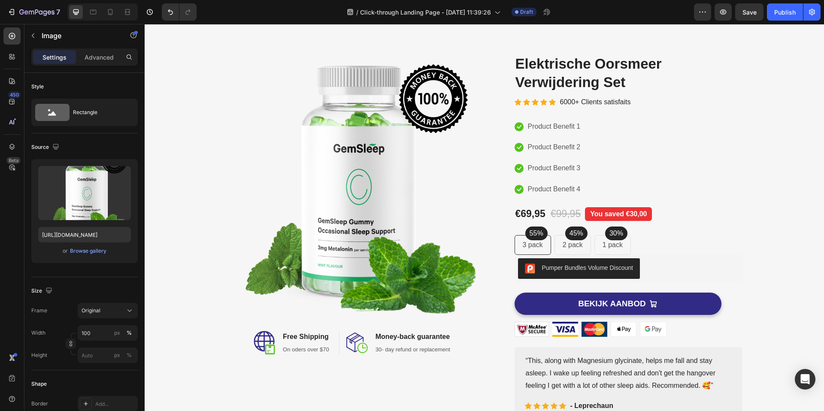
click at [380, 163] on img at bounding box center [352, 185] width 251 height 263
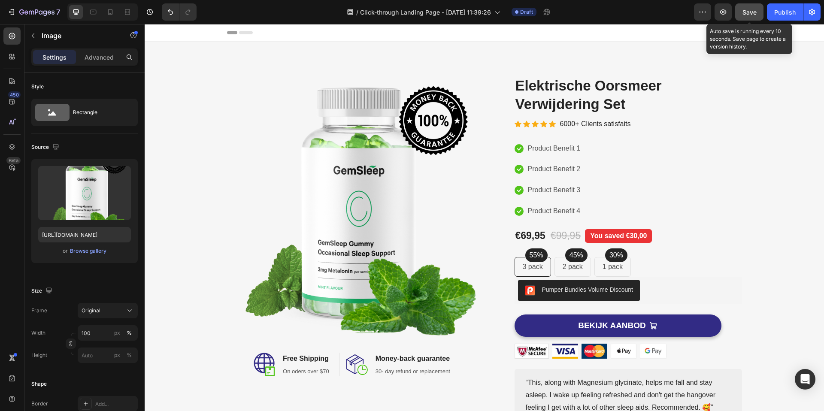
click at [758, 6] on button "Save" at bounding box center [750, 11] width 28 height 17
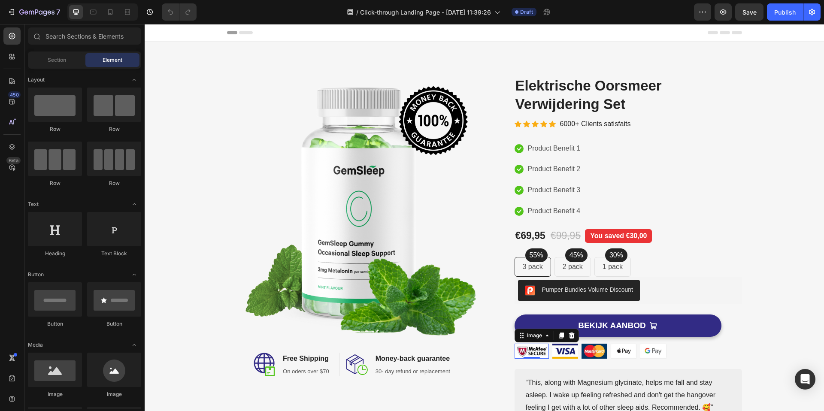
click at [549, 355] on img at bounding box center [532, 351] width 34 height 15
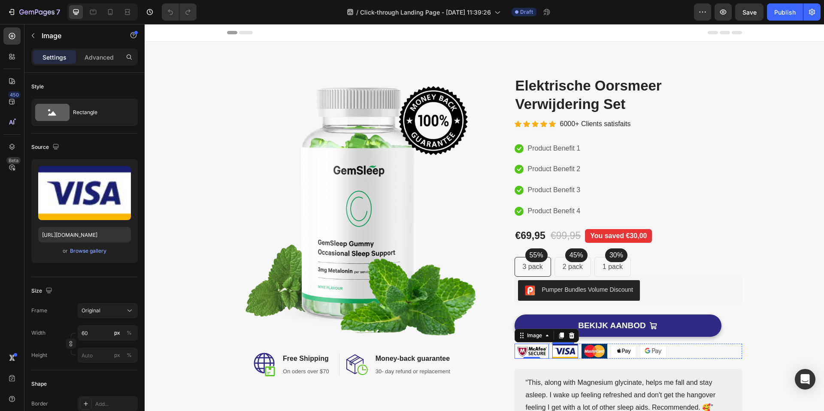
click at [565, 355] on img at bounding box center [566, 351] width 26 height 15
click at [598, 355] on img at bounding box center [595, 351] width 26 height 15
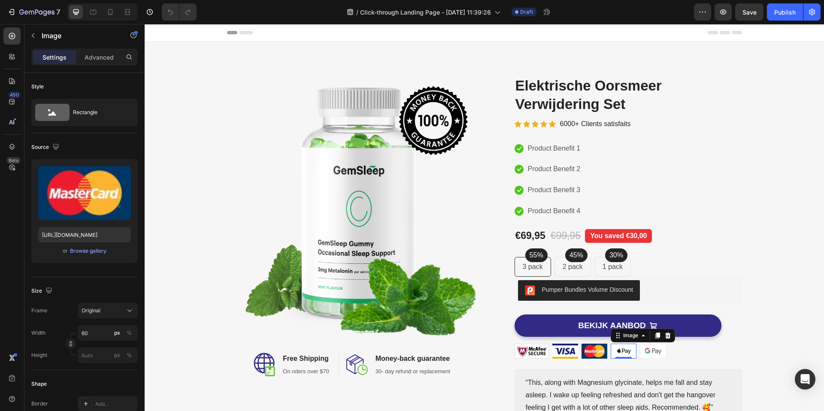
click at [627, 355] on img at bounding box center [624, 351] width 26 height 15
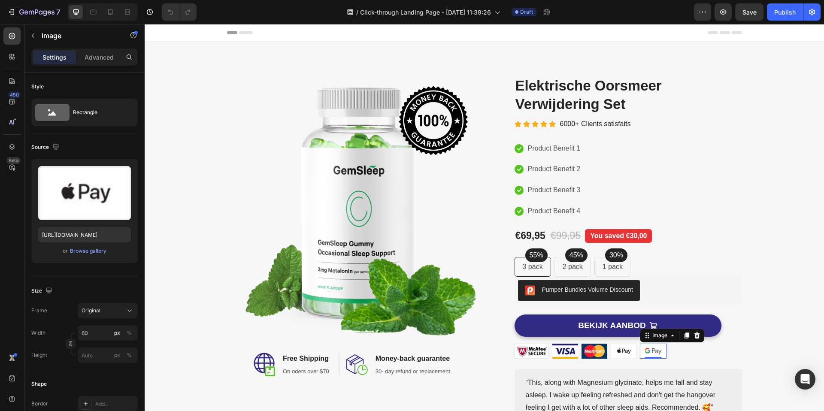
click at [657, 353] on img at bounding box center [653, 351] width 27 height 15
click at [113, 10] on icon at bounding box center [110, 12] width 9 height 9
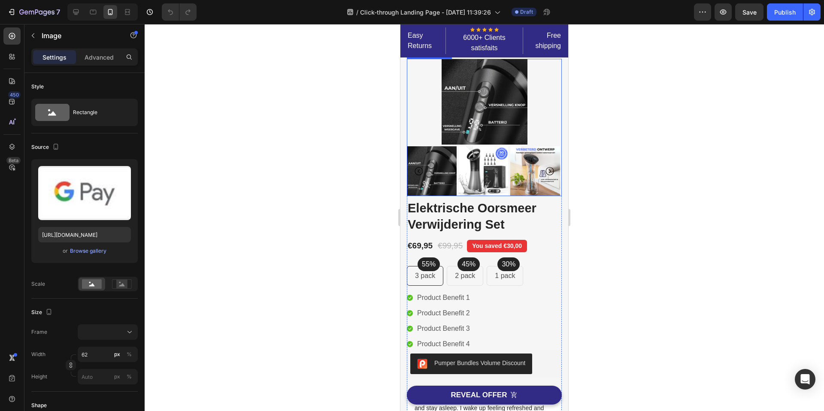
click at [481, 180] on img at bounding box center [484, 171] width 50 height 50
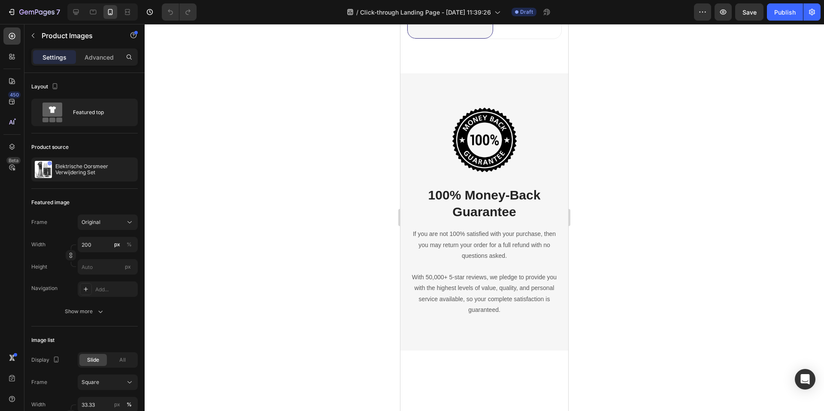
scroll to position [2417, 0]
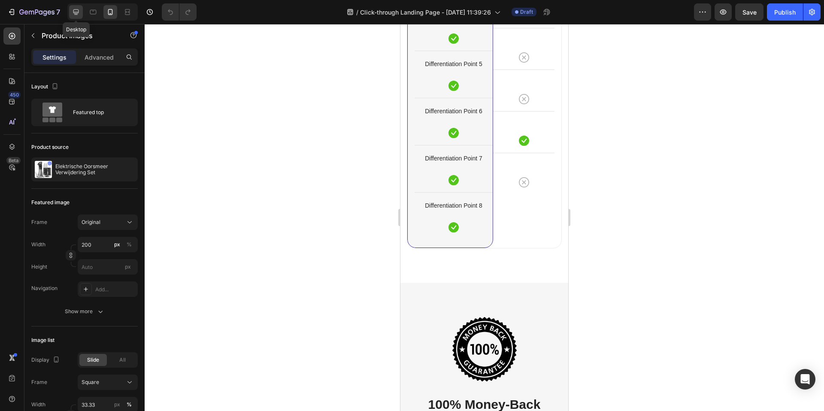
click at [79, 11] on icon at bounding box center [76, 12] width 9 height 9
type input "100"
type input "20"
type input "8"
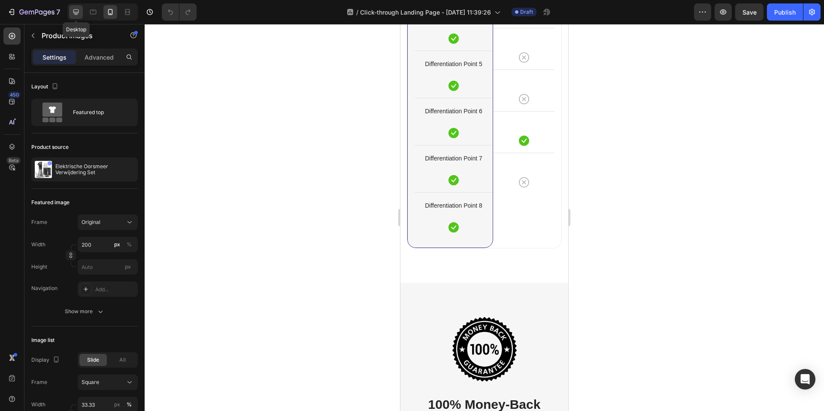
type input "8"
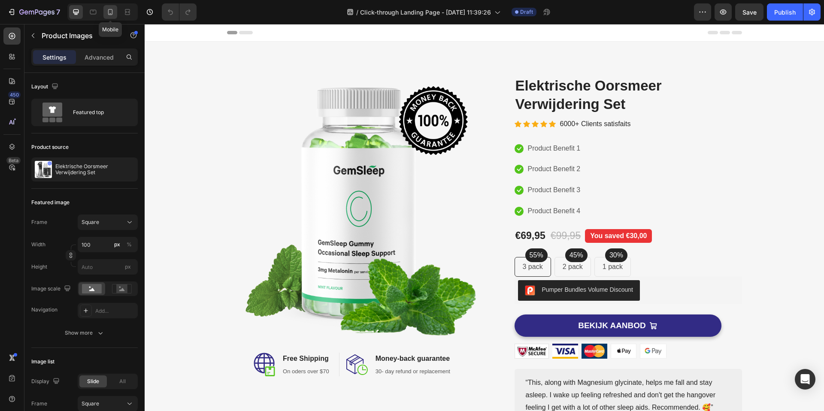
click at [115, 12] on div at bounding box center [110, 12] width 14 height 14
type input "200"
type input "33.33"
type input "4"
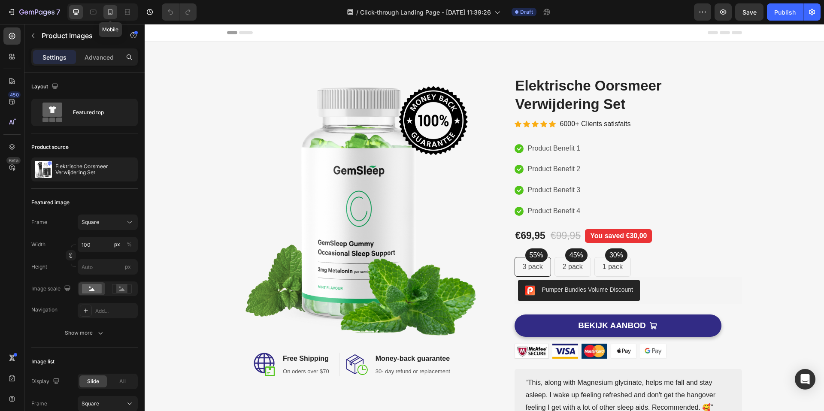
type input "4"
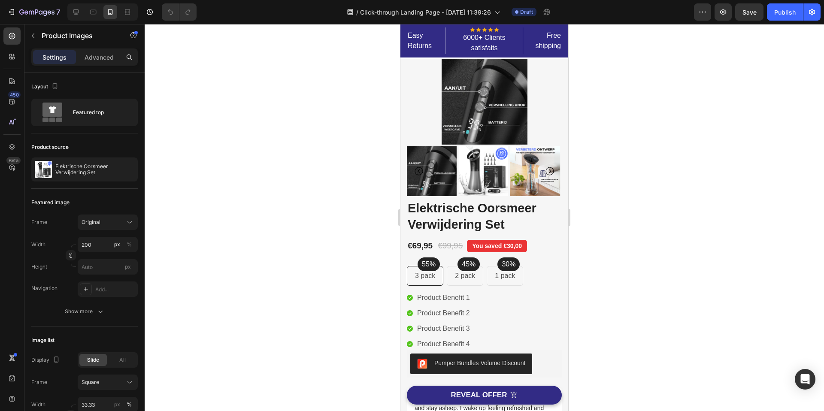
click at [427, 130] on div at bounding box center [484, 102] width 155 height 86
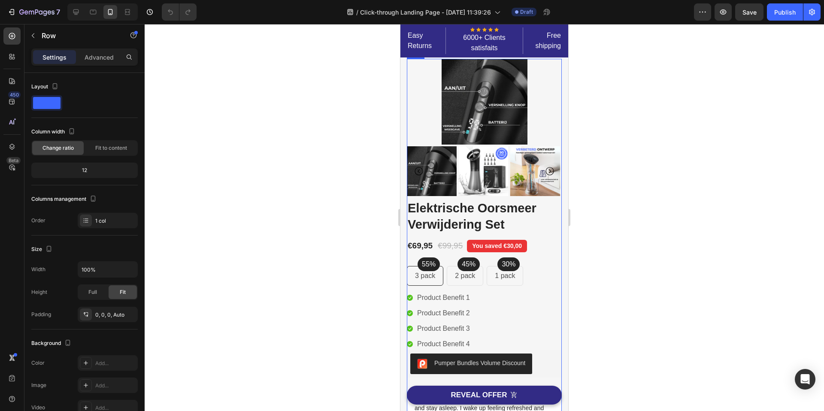
click at [485, 197] on div "Product Images Elektrische Oorsmeer Verwijdering Set Product Title Icon Icon Ic…" at bounding box center [484, 258] width 155 height 399
click at [96, 144] on span "Fit to content" at bounding box center [111, 148] width 32 height 8
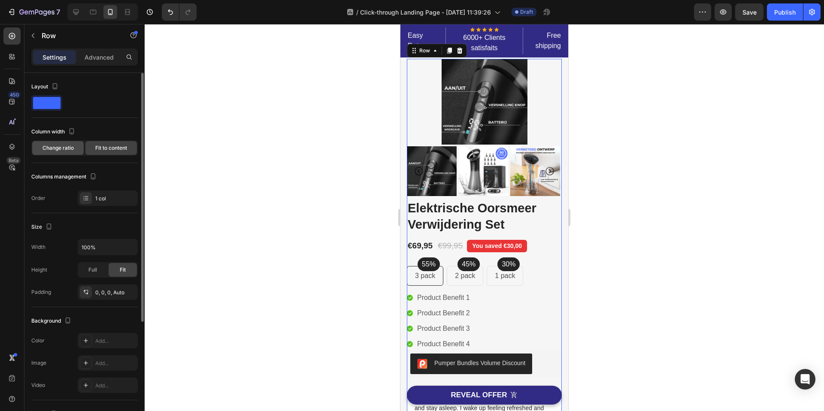
click at [68, 147] on span "Change ratio" at bounding box center [58, 148] width 31 height 8
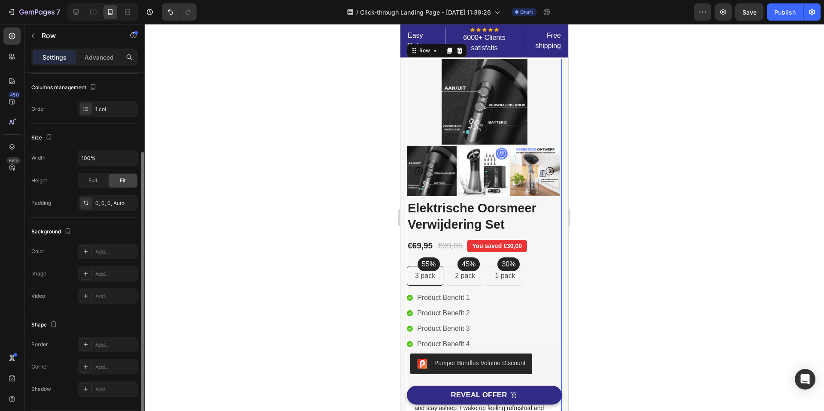
scroll to position [111, 0]
click at [89, 186] on div "Full" at bounding box center [93, 181] width 28 height 14
click at [116, 183] on div "Fit" at bounding box center [123, 181] width 28 height 14
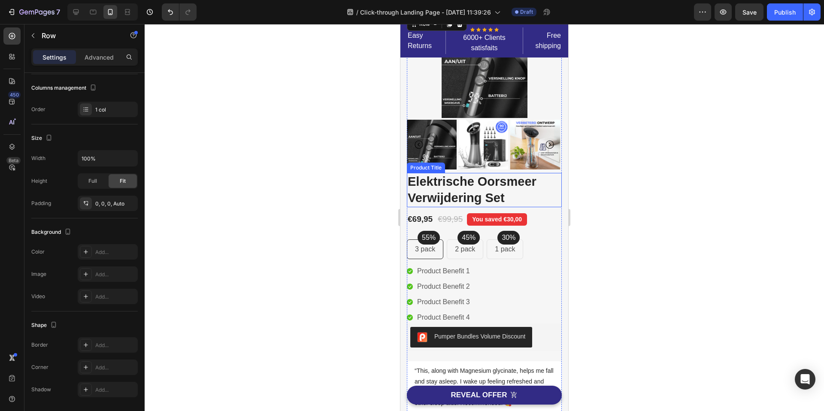
scroll to position [0, 0]
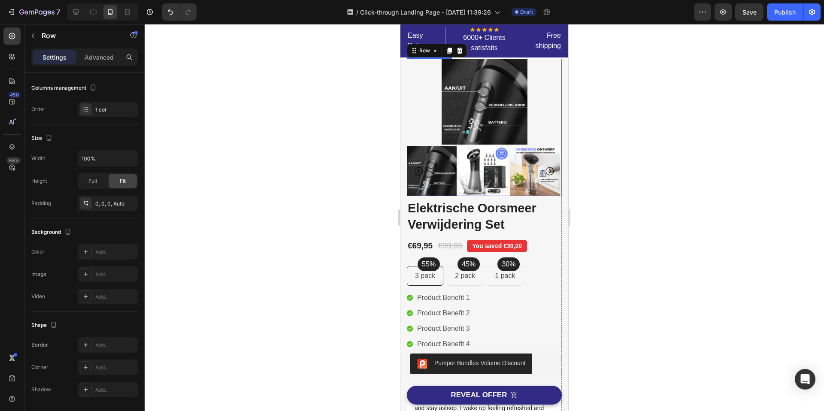
click at [464, 135] on img at bounding box center [485, 102] width 86 height 86
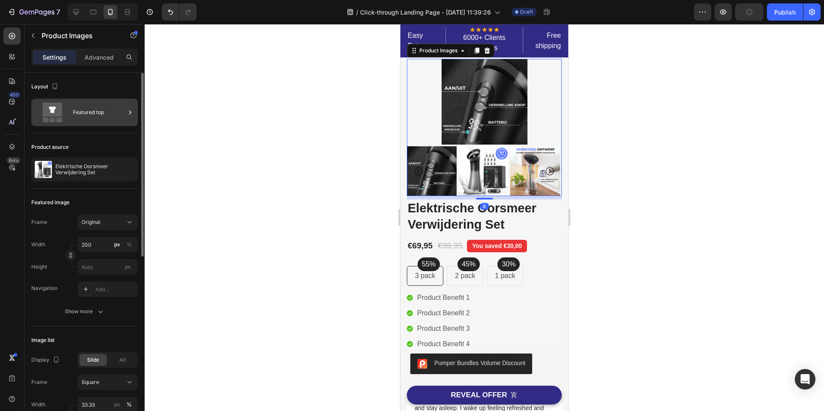
click at [93, 116] on div "Featured top" at bounding box center [99, 113] width 52 height 20
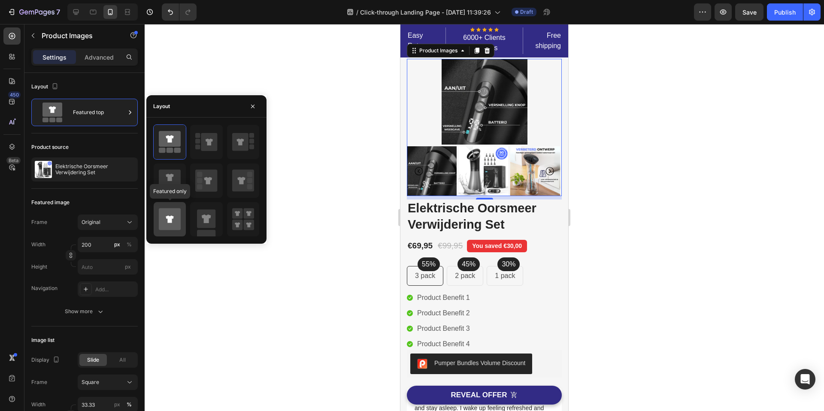
click at [177, 218] on icon at bounding box center [170, 219] width 22 height 22
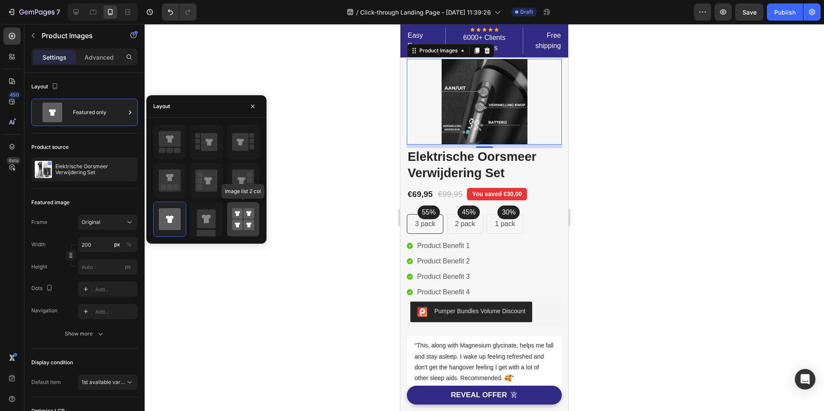
click at [241, 226] on rect at bounding box center [237, 225] width 11 height 11
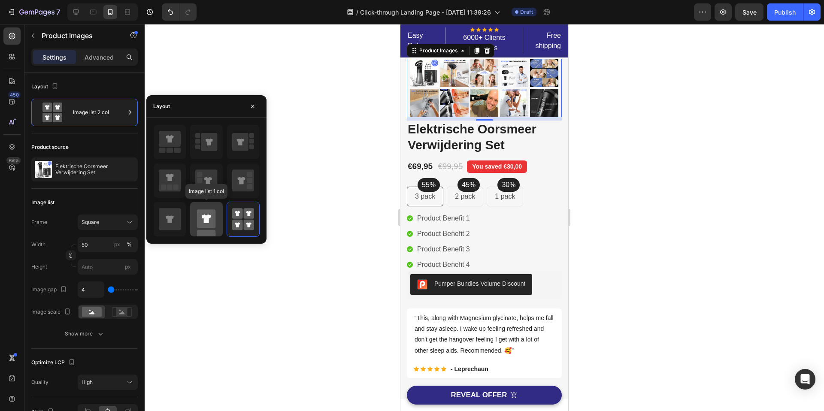
click at [208, 223] on icon at bounding box center [206, 219] width 9 height 9
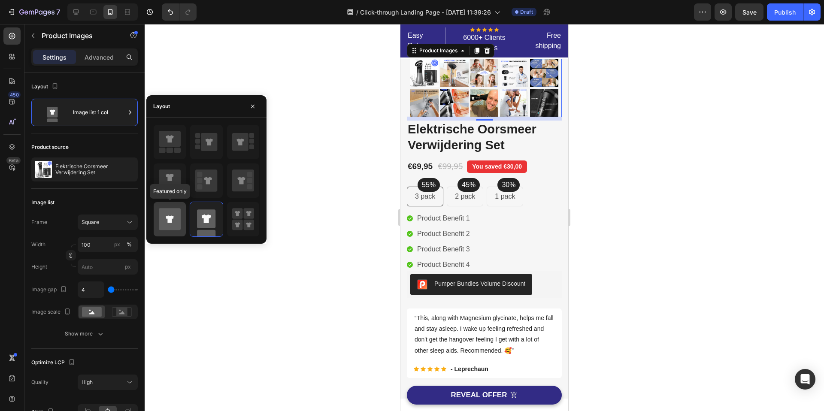
click at [168, 222] on icon at bounding box center [170, 219] width 8 height 7
type input "200"
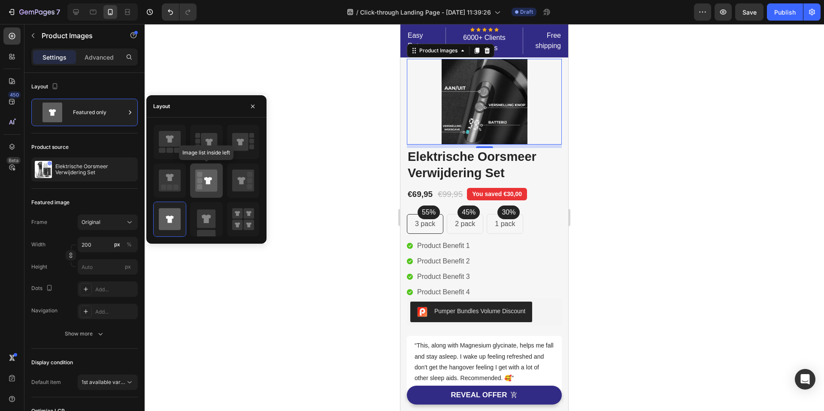
click at [202, 188] on rect at bounding box center [199, 186] width 5 height 5
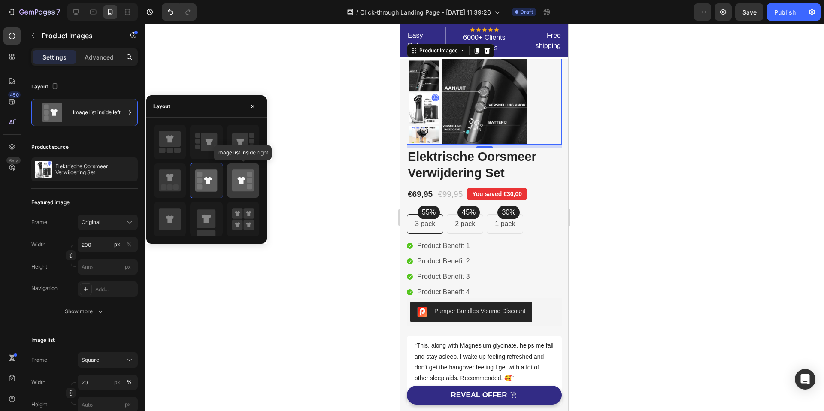
click at [242, 178] on icon at bounding box center [241, 180] width 8 height 7
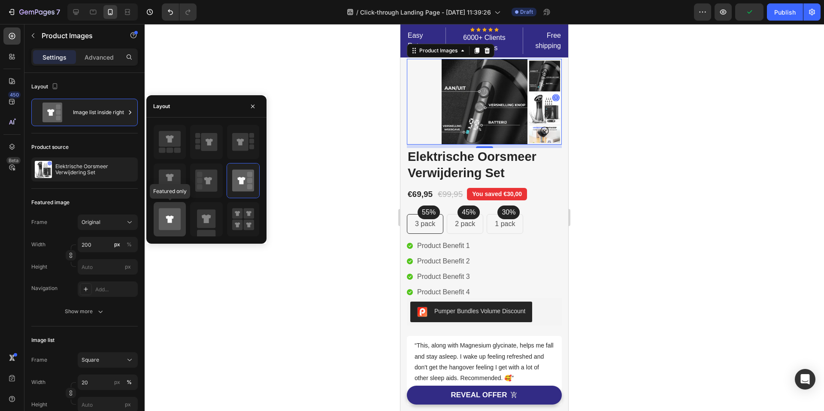
click at [172, 219] on icon at bounding box center [170, 219] width 22 height 22
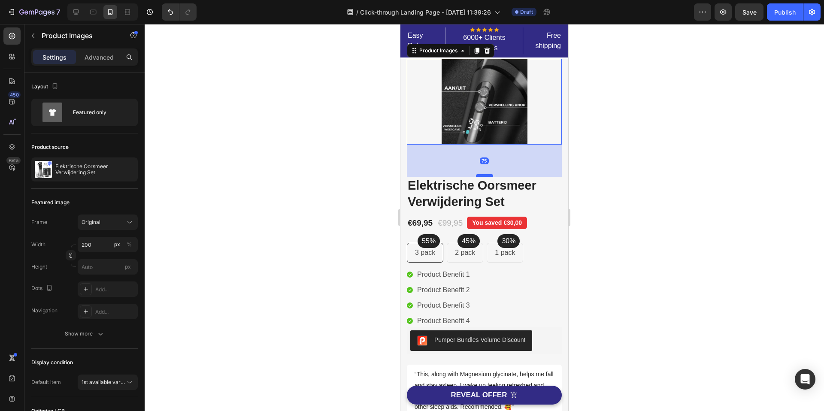
drag, startPoint x: 484, startPoint y: 147, endPoint x: 485, endPoint y: 174, distance: 27.5
click at [485, 175] on div at bounding box center [484, 175] width 17 height 3
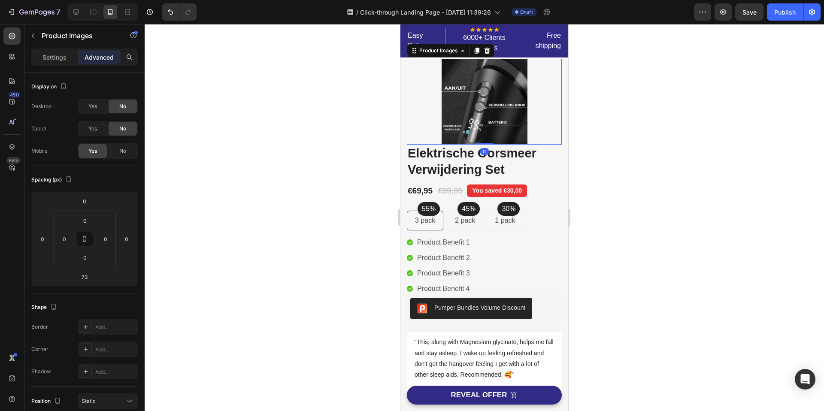
drag, startPoint x: 483, startPoint y: 176, endPoint x: 473, endPoint y: 135, distance: 42.1
click at [473, 135] on div "Product Images 0" at bounding box center [484, 102] width 155 height 86
type input "0"
click at [466, 128] on img at bounding box center [485, 102] width 86 height 86
click at [58, 61] on p "Settings" at bounding box center [55, 57] width 24 height 9
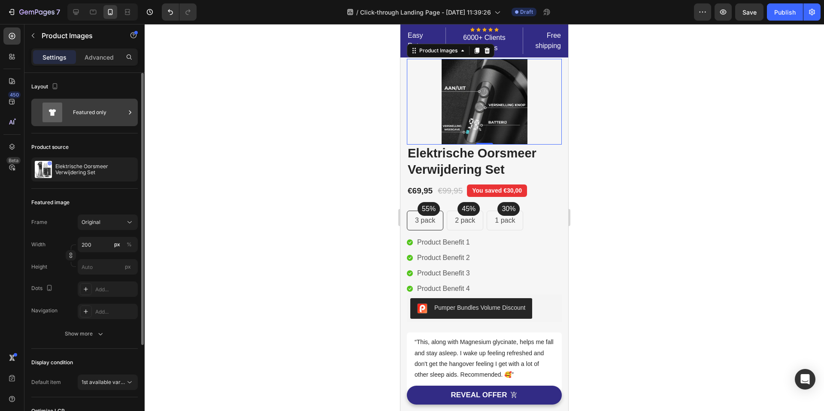
click at [78, 108] on div "Featured only" at bounding box center [99, 113] width 52 height 20
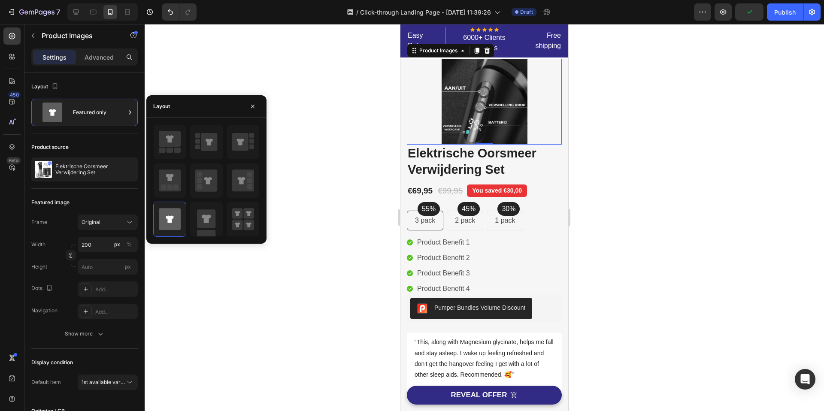
click at [166, 108] on div "Layout" at bounding box center [161, 107] width 17 height 8
click at [178, 179] on icon at bounding box center [170, 181] width 22 height 22
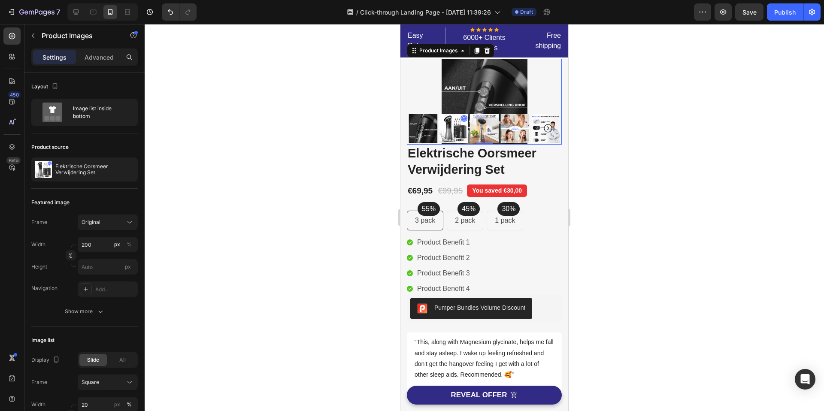
click at [454, 133] on img at bounding box center [453, 128] width 29 height 29
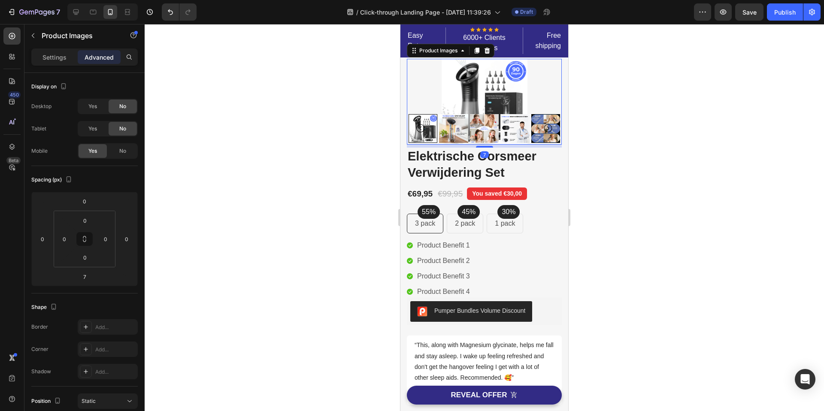
click at [478, 110] on img at bounding box center [485, 102] width 86 height 86
click at [49, 55] on p "Settings" at bounding box center [55, 57] width 24 height 9
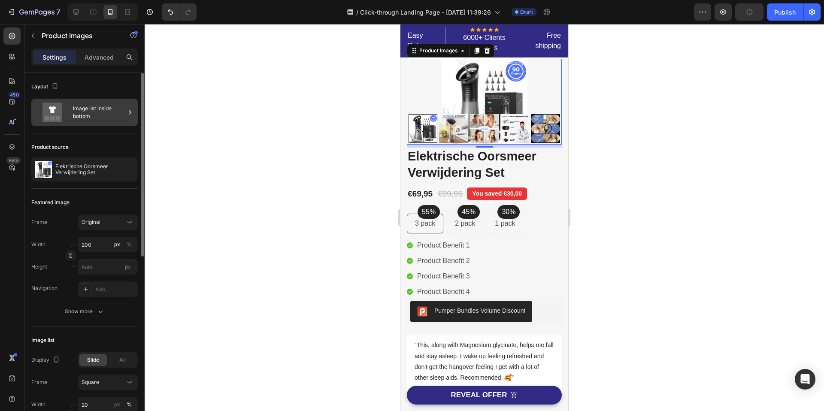
click at [81, 110] on div "Image list inside bottom" at bounding box center [99, 113] width 52 height 20
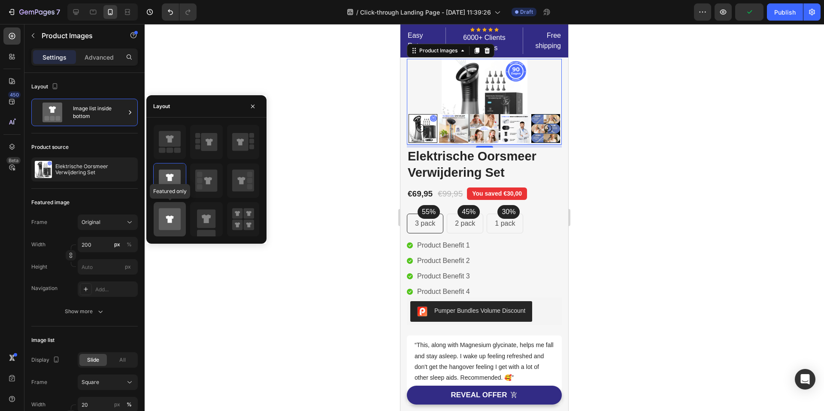
click at [176, 209] on icon at bounding box center [170, 219] width 22 height 22
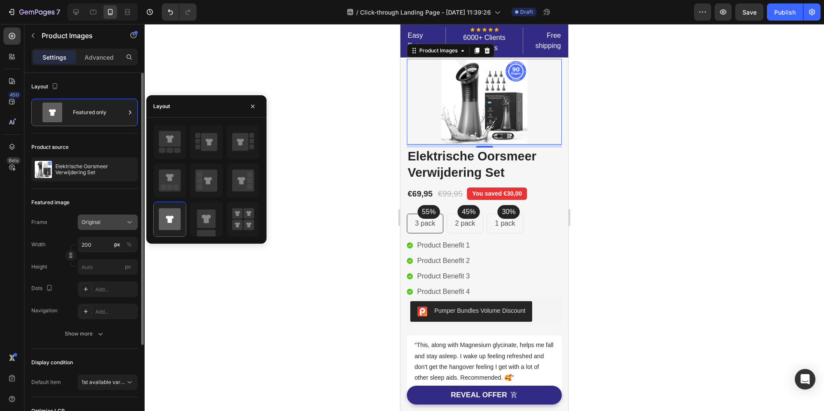
click at [100, 222] on span "Original" at bounding box center [91, 223] width 19 height 8
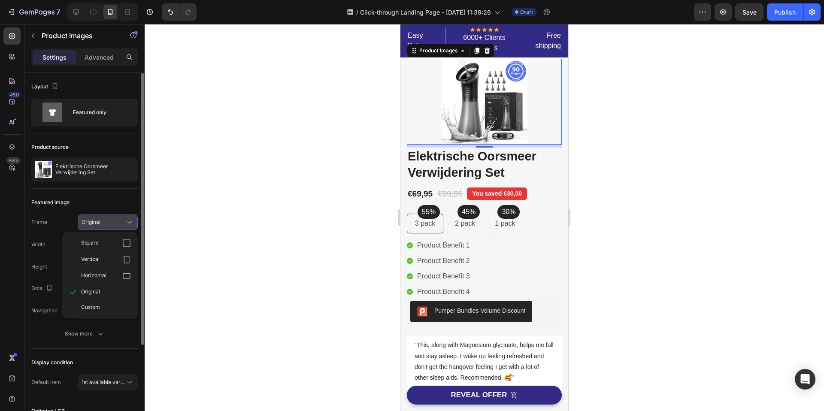
click at [100, 222] on span "Original" at bounding box center [91, 223] width 19 height 8
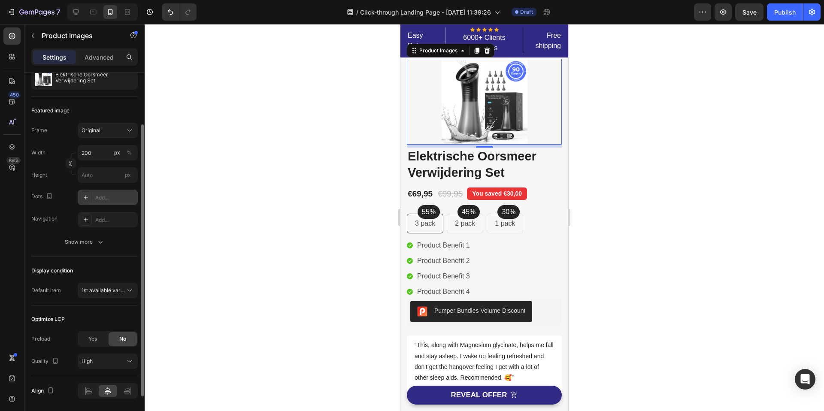
scroll to position [95, 0]
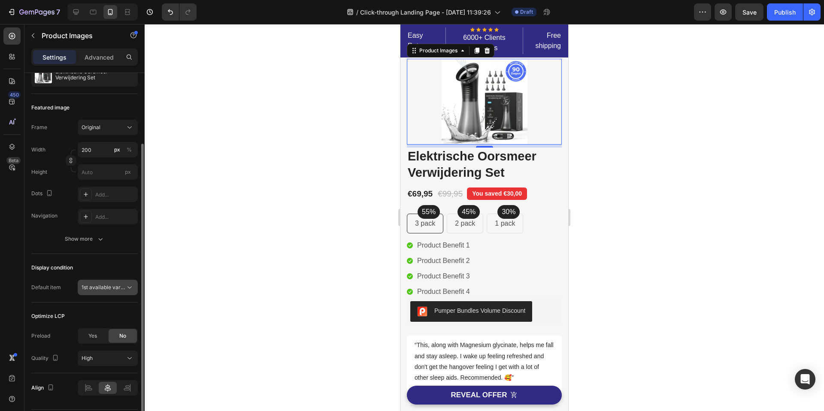
click at [106, 294] on button "1st available variant" at bounding box center [108, 287] width 60 height 15
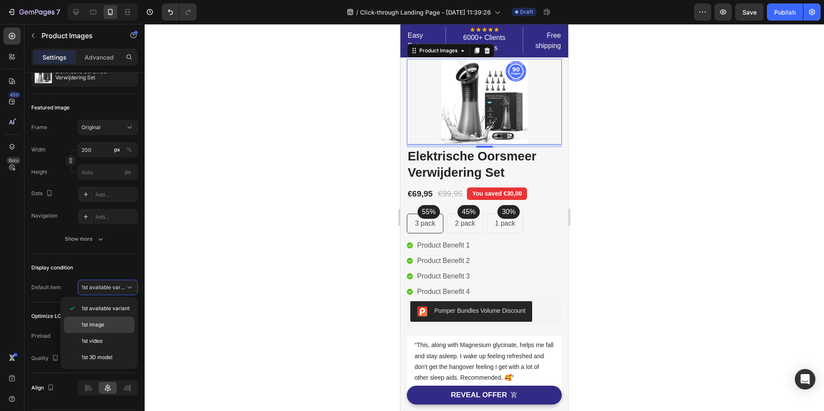
click at [104, 321] on p "1st image" at bounding box center [106, 325] width 49 height 8
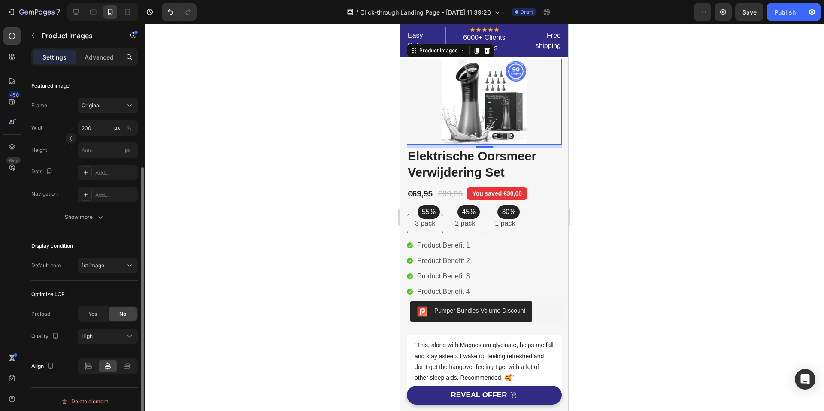
scroll to position [121, 0]
click at [94, 310] on span "Yes" at bounding box center [92, 311] width 9 height 8
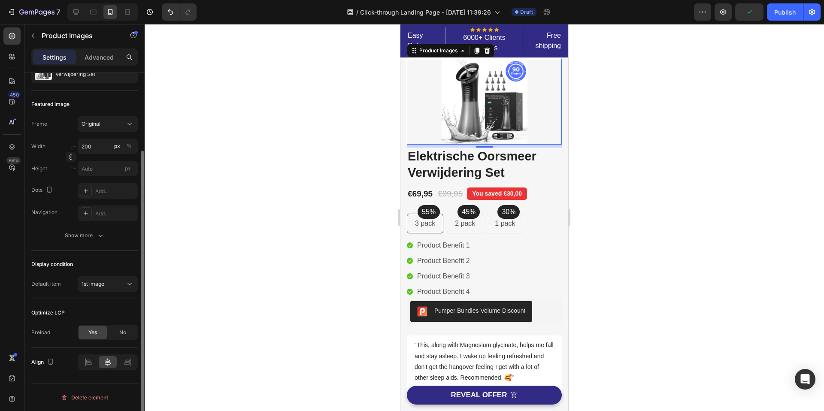
scroll to position [98, 0]
click at [343, 134] on div at bounding box center [485, 217] width 680 height 387
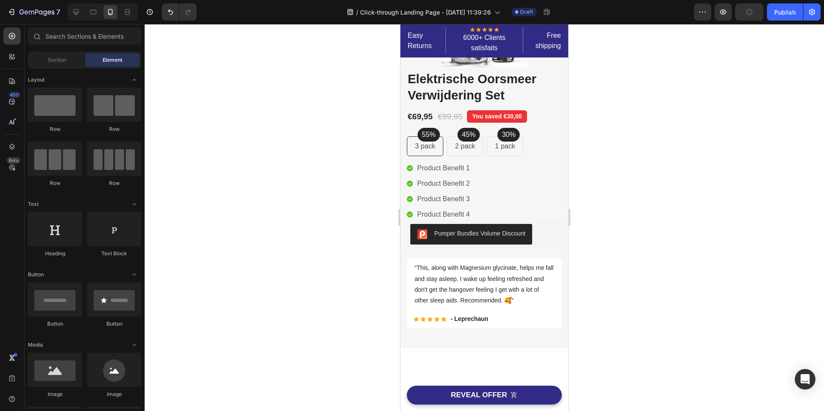
scroll to position [0, 0]
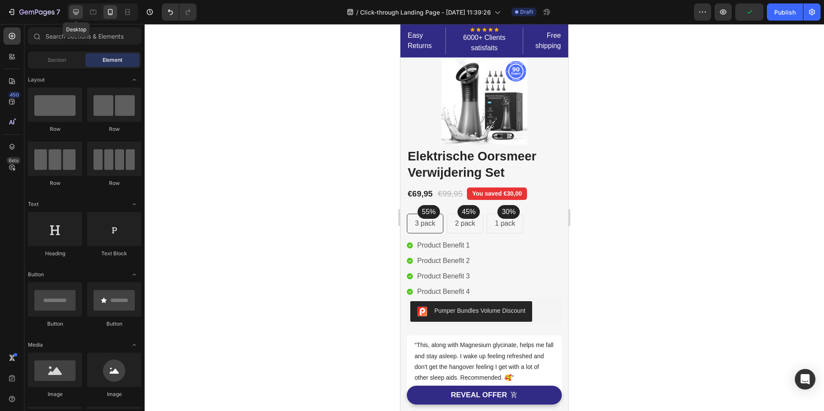
click at [79, 16] on div at bounding box center [76, 12] width 14 height 14
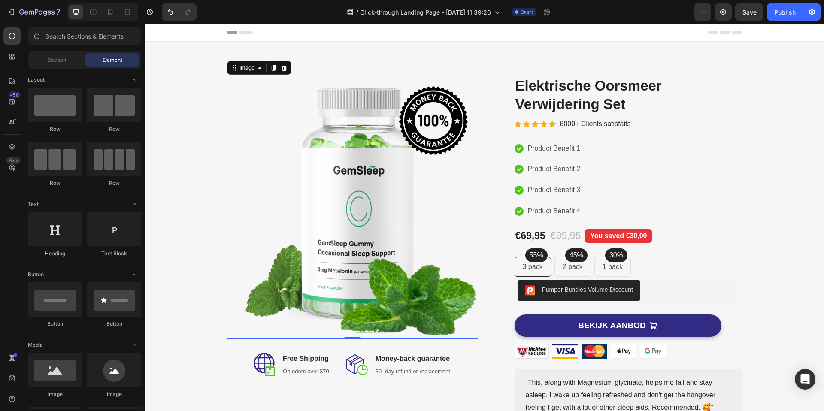
click at [347, 187] on img at bounding box center [352, 207] width 251 height 263
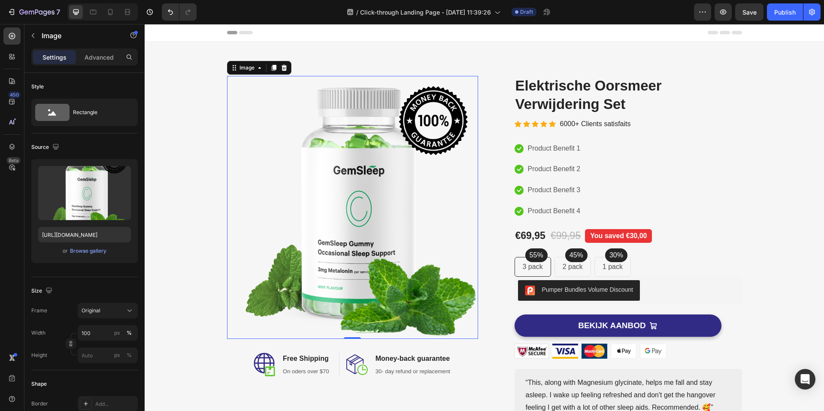
click at [347, 187] on img at bounding box center [352, 207] width 251 height 263
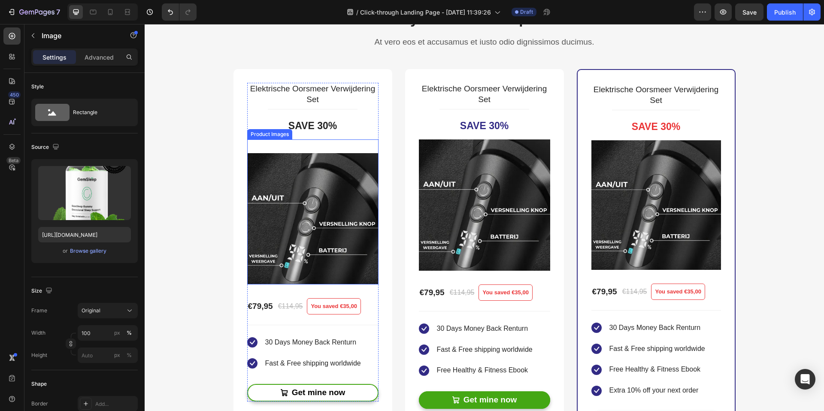
scroll to position [1823, 0]
